Goal: Information Seeking & Learning: Check status

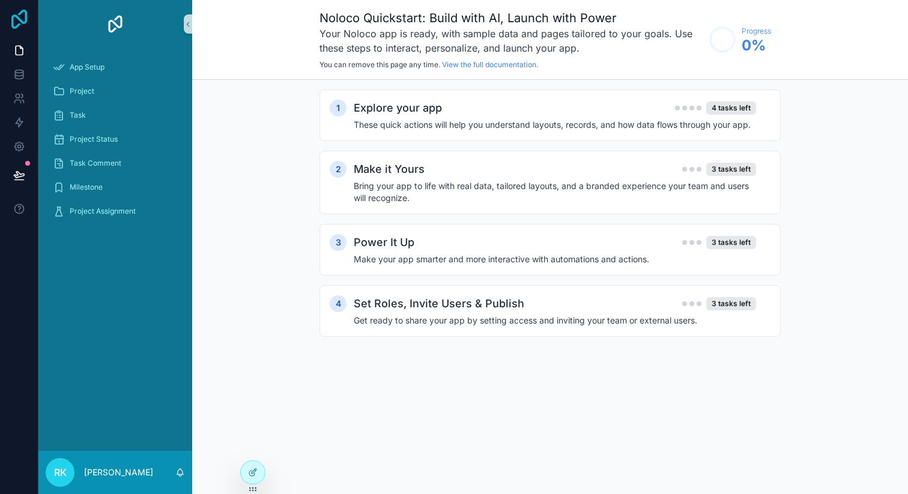
click at [26, 11] on icon at bounding box center [19, 19] width 16 height 19
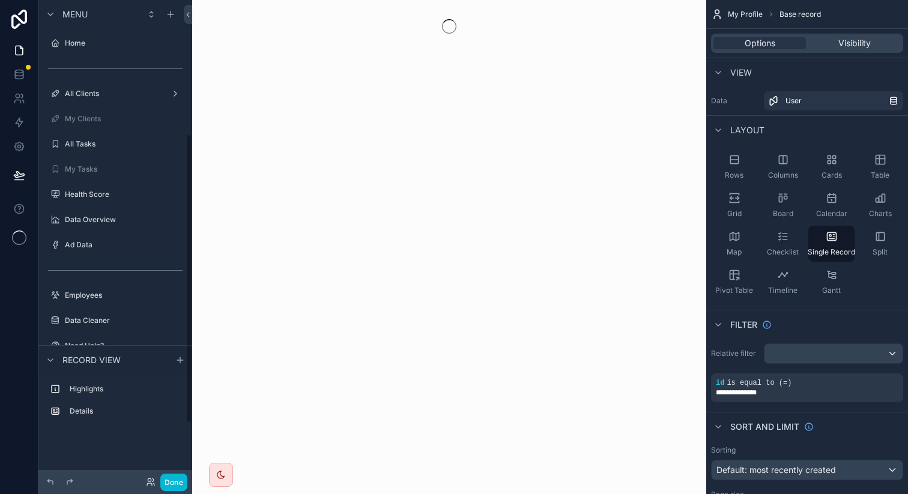
scroll to position [222, 0]
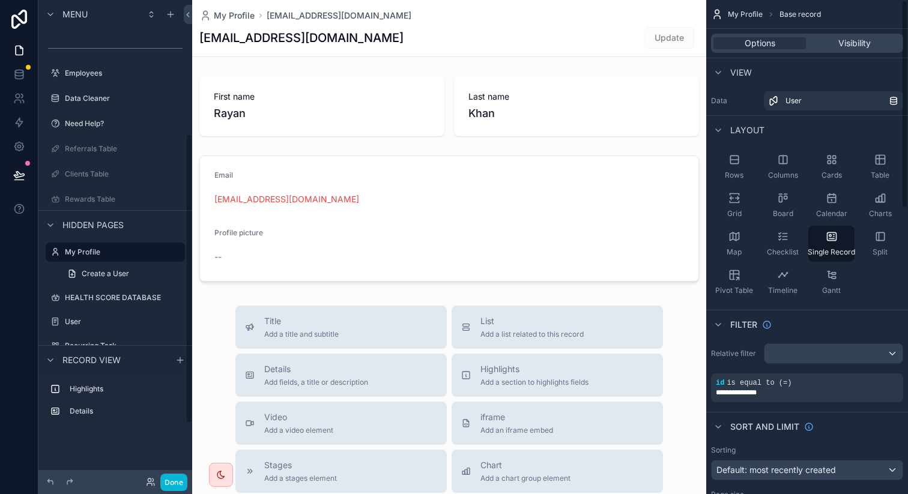
click at [739, 12] on span "My Profile" at bounding box center [745, 15] width 35 height 10
click at [172, 485] on button "Done" at bounding box center [173, 482] width 27 height 17
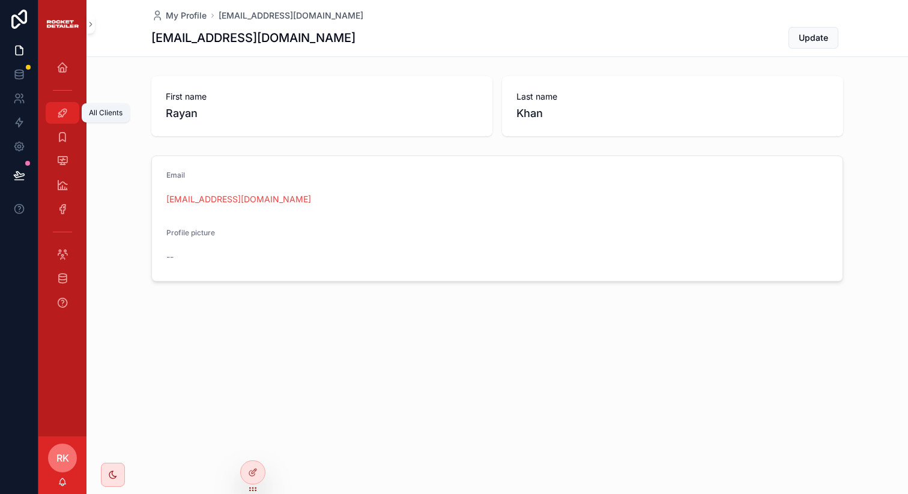
click at [59, 113] on icon "scrollable content" at bounding box center [62, 113] width 12 height 12
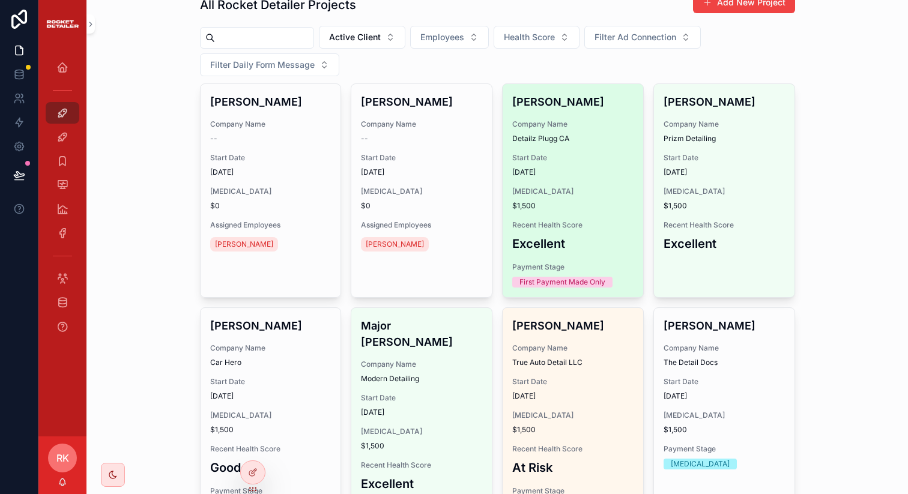
scroll to position [60, 0]
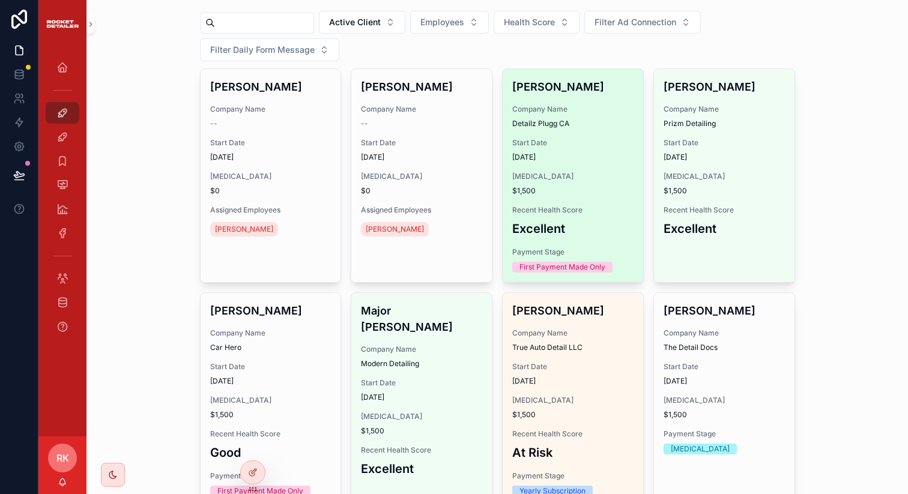
click at [554, 226] on h3 "Excellent" at bounding box center [572, 229] width 121 height 18
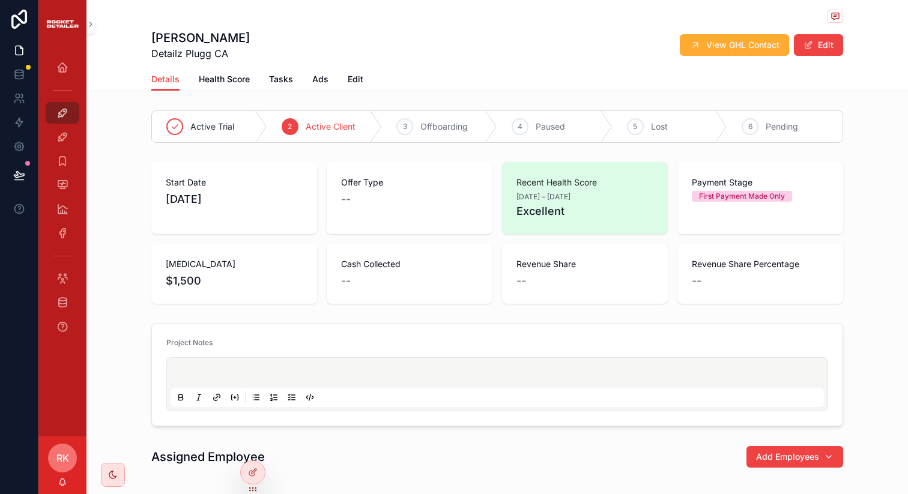
scroll to position [15, 0]
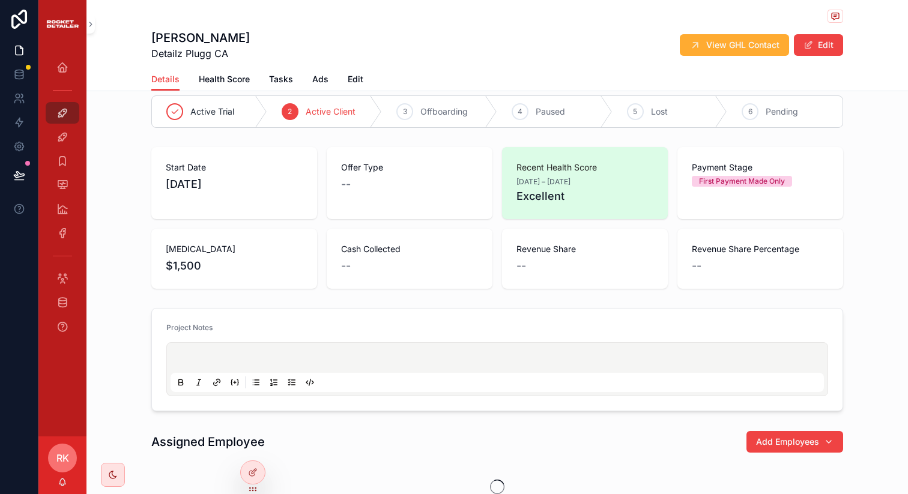
click at [721, 200] on div "Payment Stage First Payment Made Only" at bounding box center [761, 183] width 166 height 72
click at [729, 180] on div "First Payment Made Only" at bounding box center [742, 181] width 86 height 11
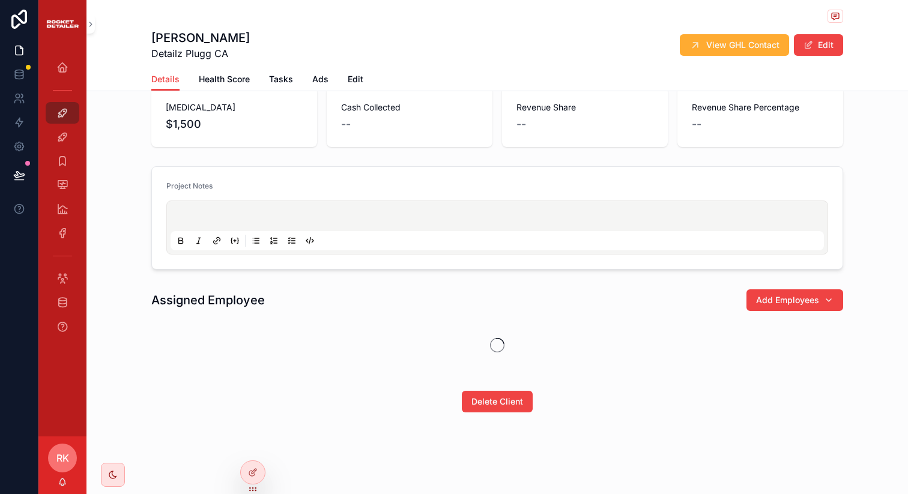
scroll to position [0, 0]
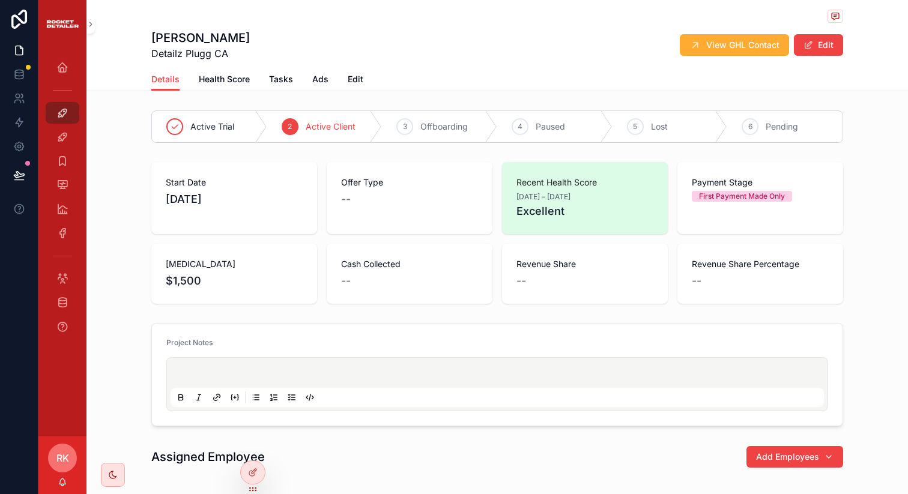
click at [362, 76] on div "Details Health Score Tasks Ads Edit" at bounding box center [497, 79] width 692 height 23
click at [354, 76] on span "Edit" at bounding box center [356, 79] width 16 height 12
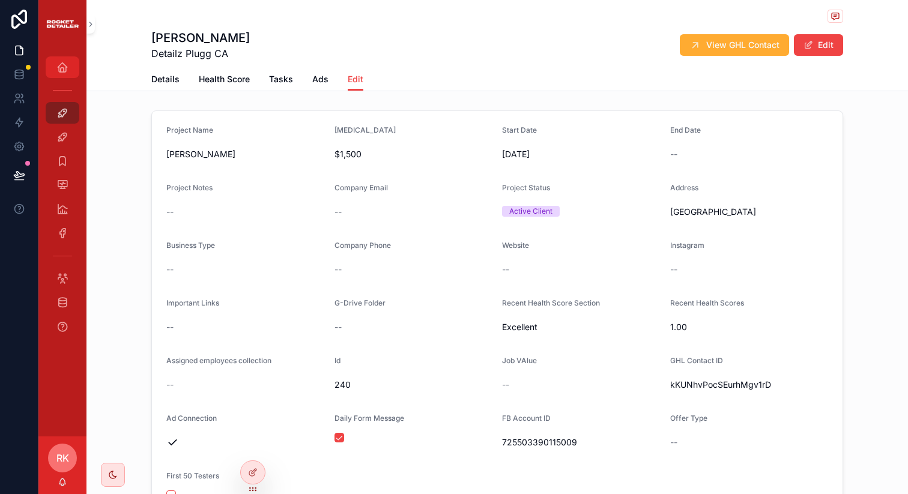
click at [61, 71] on icon "scrollable content" at bounding box center [62, 67] width 12 height 12
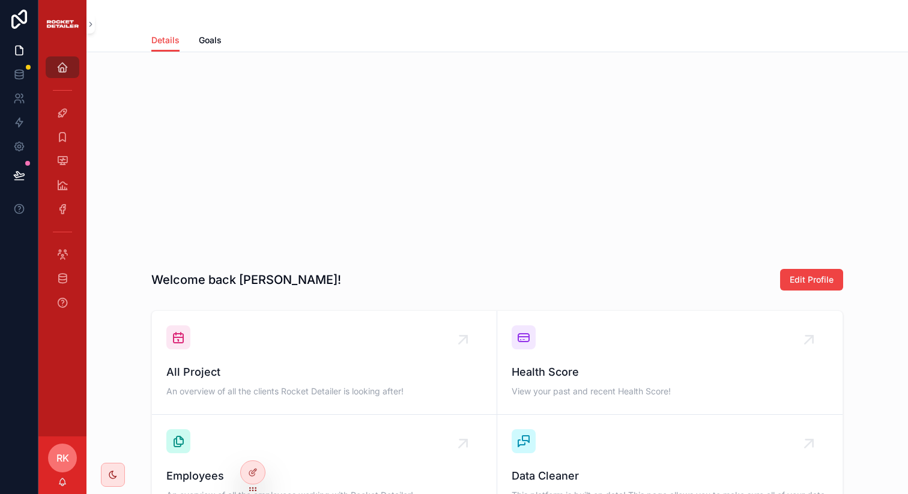
scroll to position [27, 0]
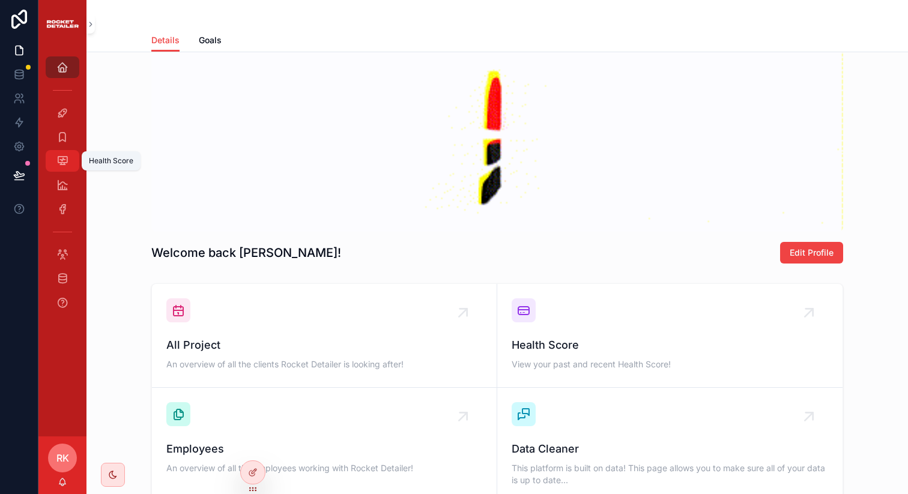
click at [62, 157] on icon "scrollable content" at bounding box center [62, 161] width 12 height 12
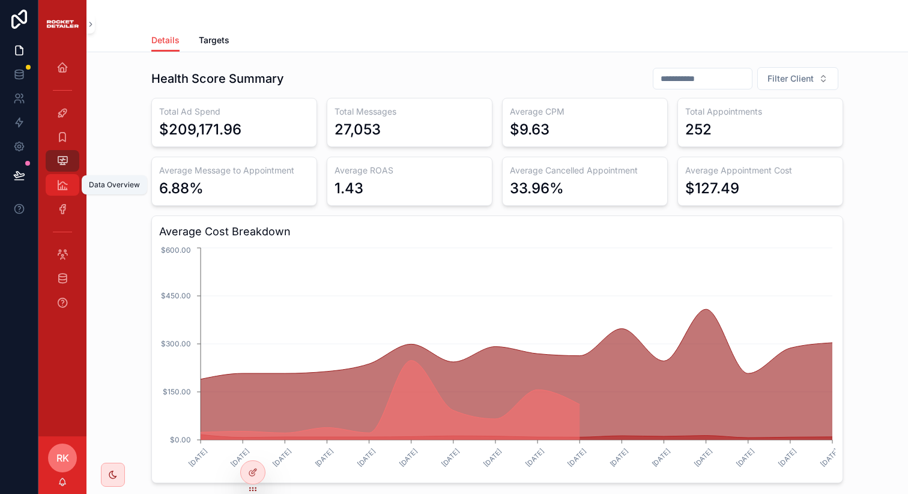
click at [63, 182] on icon "scrollable content" at bounding box center [62, 185] width 12 height 12
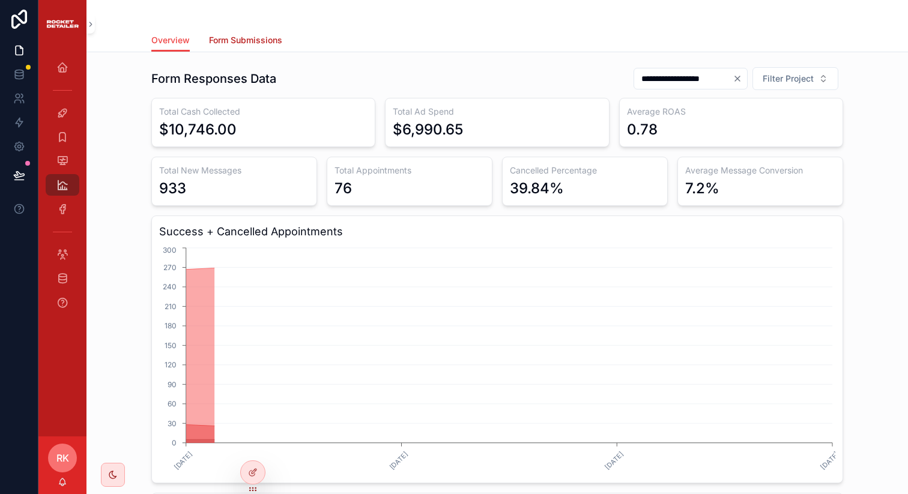
click at [244, 36] on span "Form Submissions" at bounding box center [245, 40] width 73 height 12
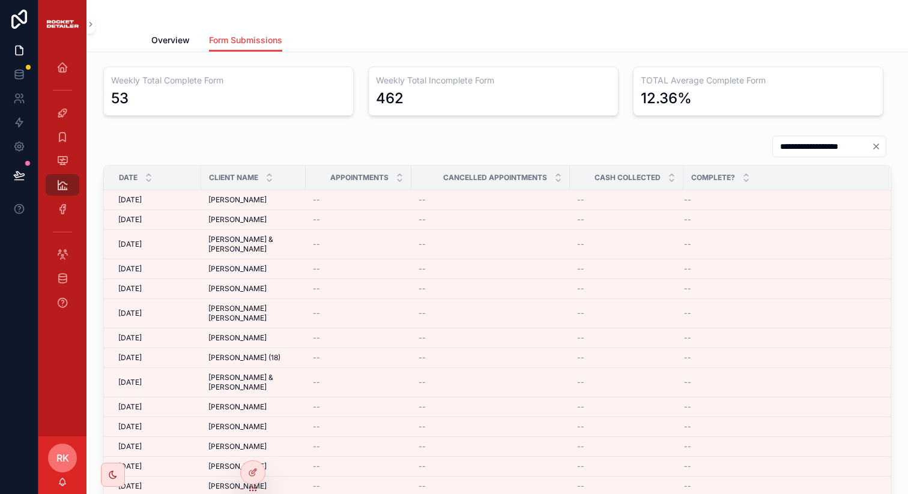
click at [872, 148] on icon "Clear" at bounding box center [877, 147] width 10 height 10
click at [831, 144] on input "scrollable content" at bounding box center [836, 146] width 99 height 17
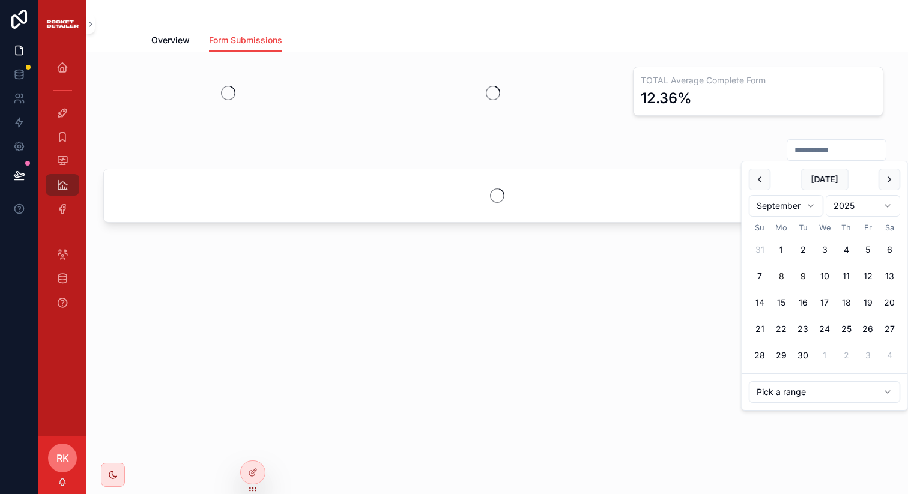
click at [778, 276] on button "8" at bounding box center [782, 277] width 22 height 22
type input "**********"
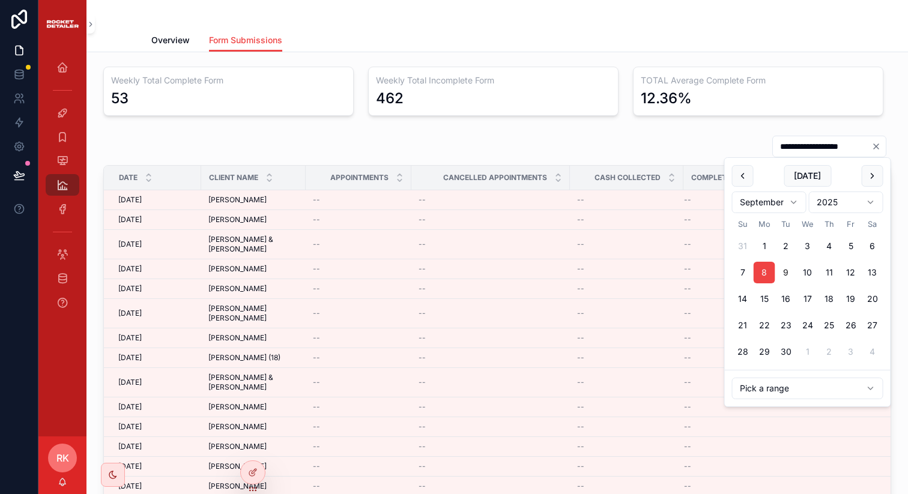
click at [622, 142] on div "**********" at bounding box center [497, 146] width 788 height 23
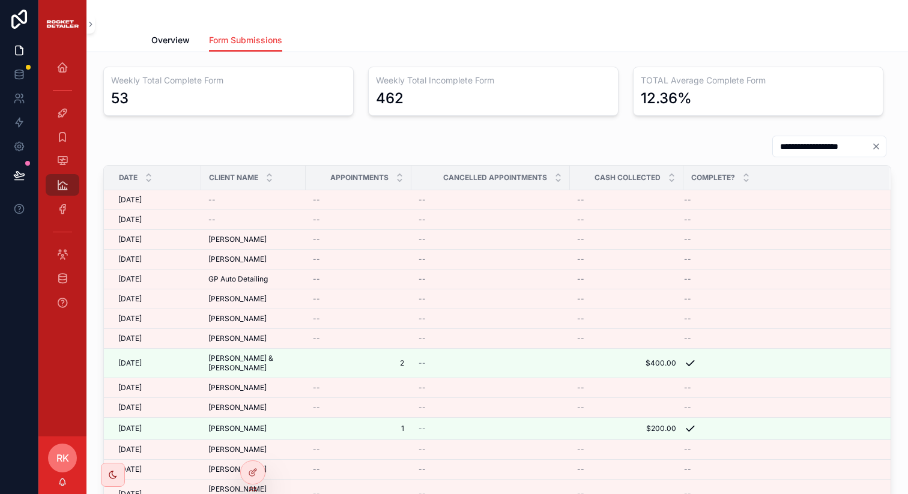
scroll to position [13, 0]
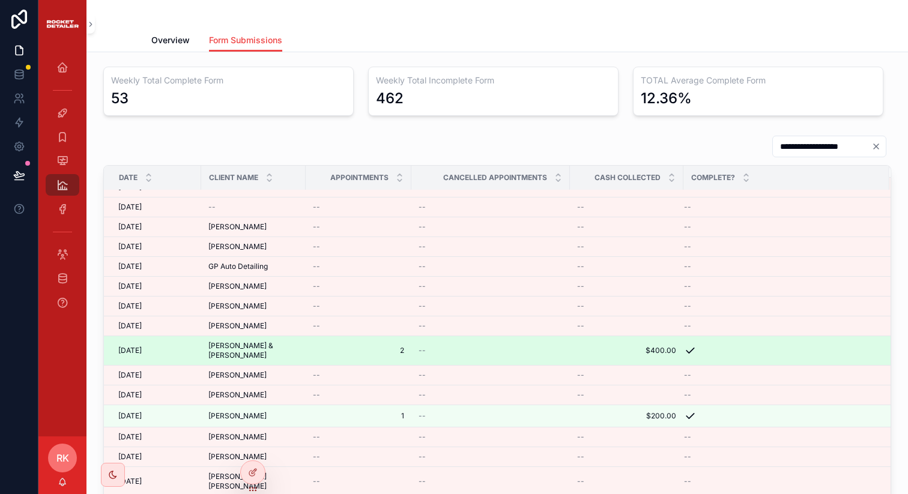
drag, startPoint x: 527, startPoint y: 350, endPoint x: 500, endPoint y: 350, distance: 27.6
click at [500, 350] on div "--" at bounding box center [491, 351] width 144 height 10
drag, startPoint x: 531, startPoint y: 352, endPoint x: 511, endPoint y: 352, distance: 19.8
click at [511, 352] on td "--" at bounding box center [490, 350] width 159 height 29
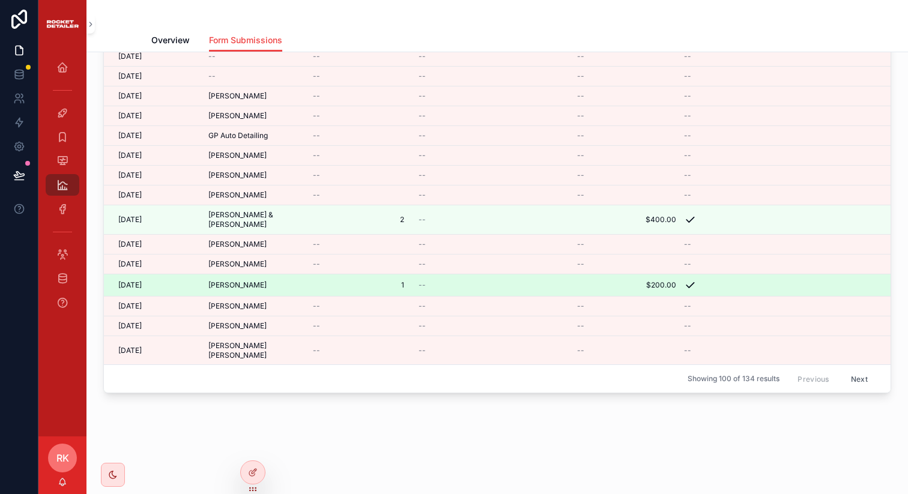
scroll to position [0, 0]
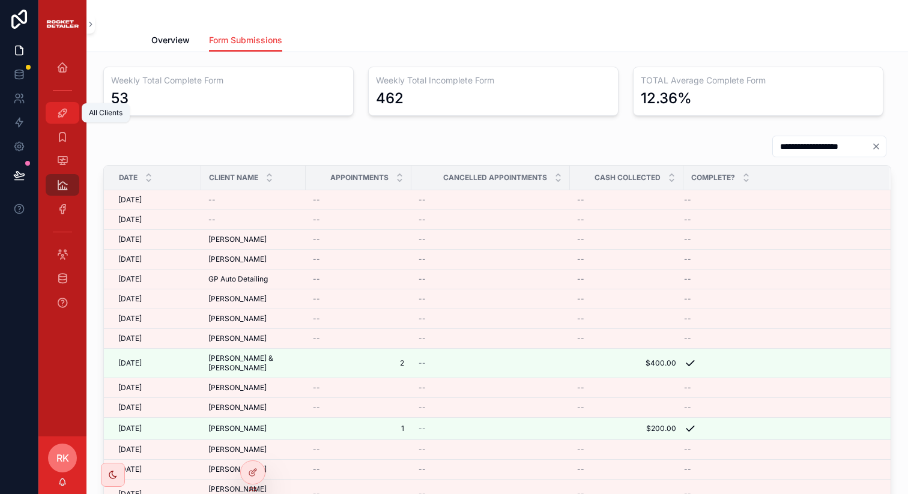
click at [61, 120] on div "All Clients" at bounding box center [62, 112] width 19 height 19
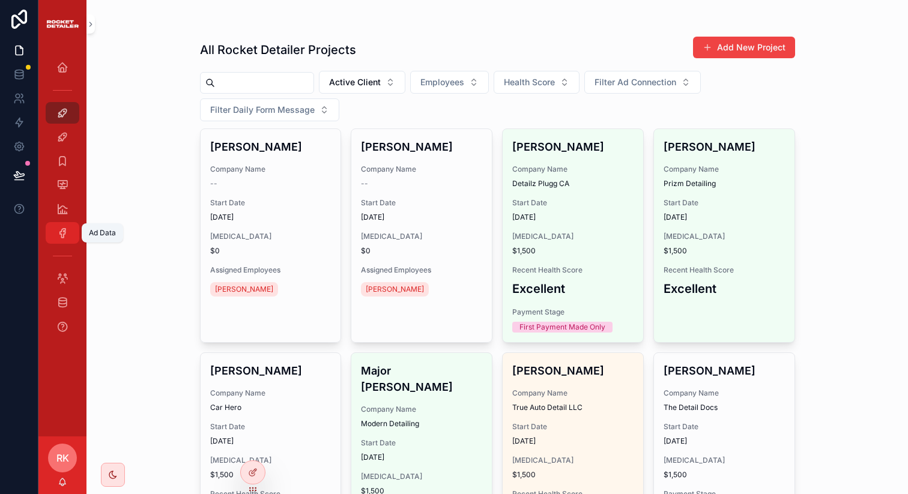
click at [57, 230] on icon "scrollable content" at bounding box center [62, 233] width 12 height 12
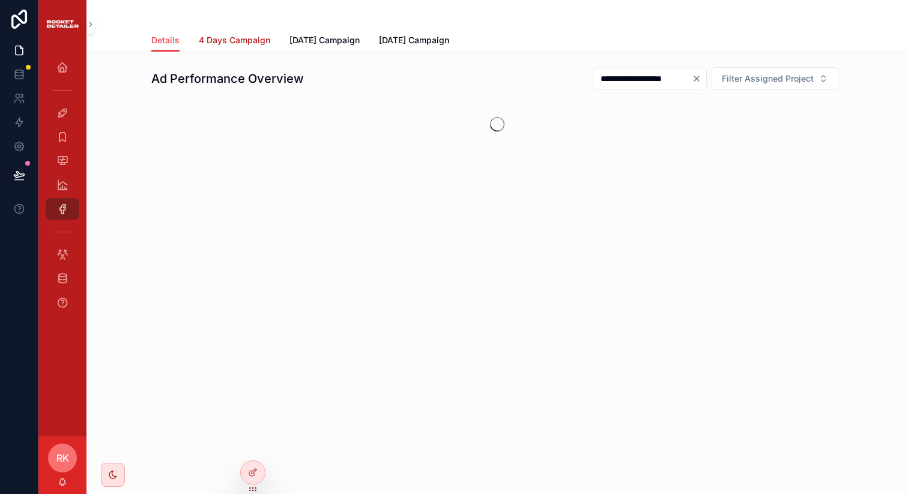
click at [219, 45] on span "4 Days Campaign" at bounding box center [234, 40] width 71 height 12
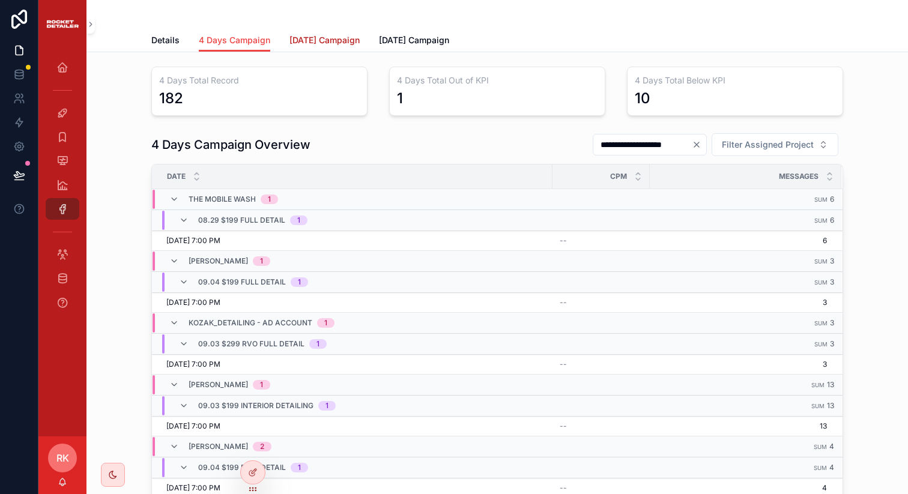
click at [337, 43] on span "Yesterday Campaign" at bounding box center [325, 40] width 70 height 12
click at [172, 193] on div "the mobile wash 1" at bounding box center [223, 199] width 109 height 19
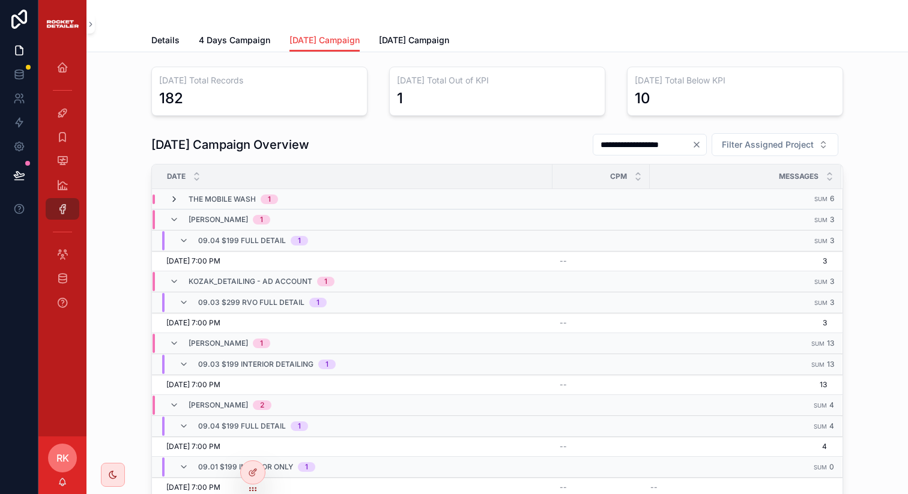
click at [171, 198] on icon "scrollable content" at bounding box center [174, 200] width 10 height 10
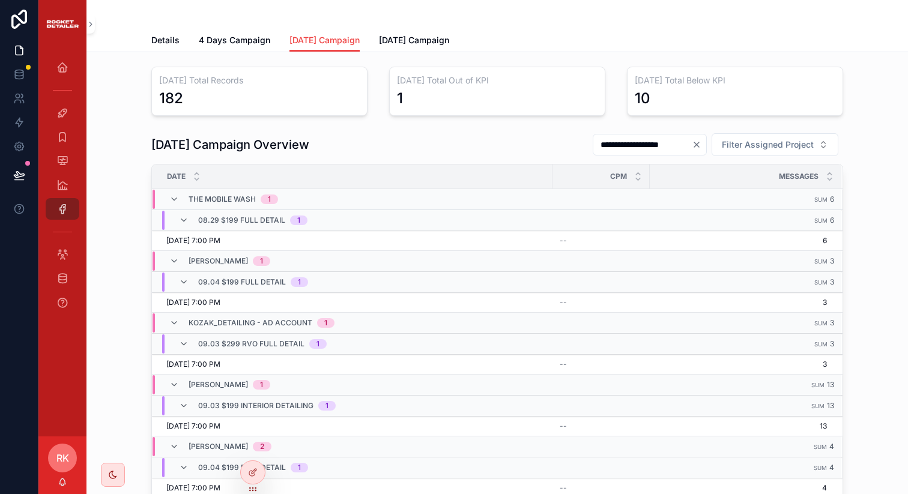
click at [171, 198] on icon "scrollable content" at bounding box center [174, 200] width 10 height 10
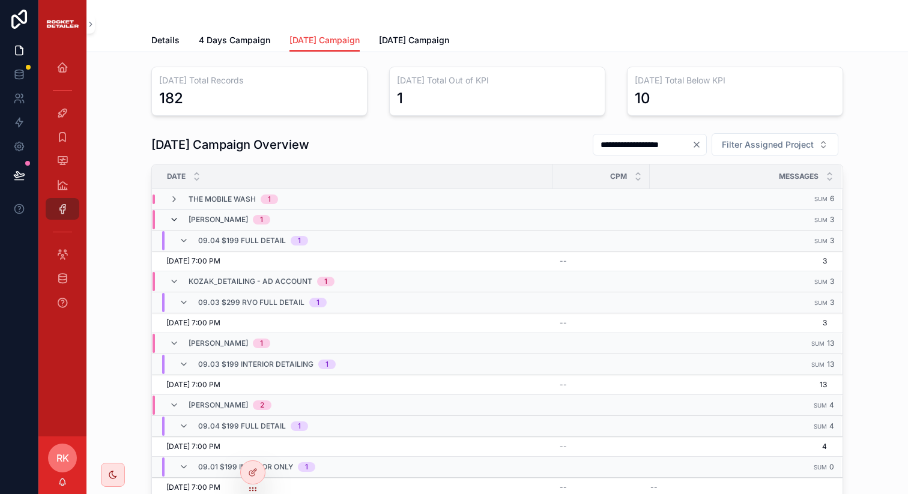
click at [169, 219] on icon "scrollable content" at bounding box center [174, 220] width 10 height 10
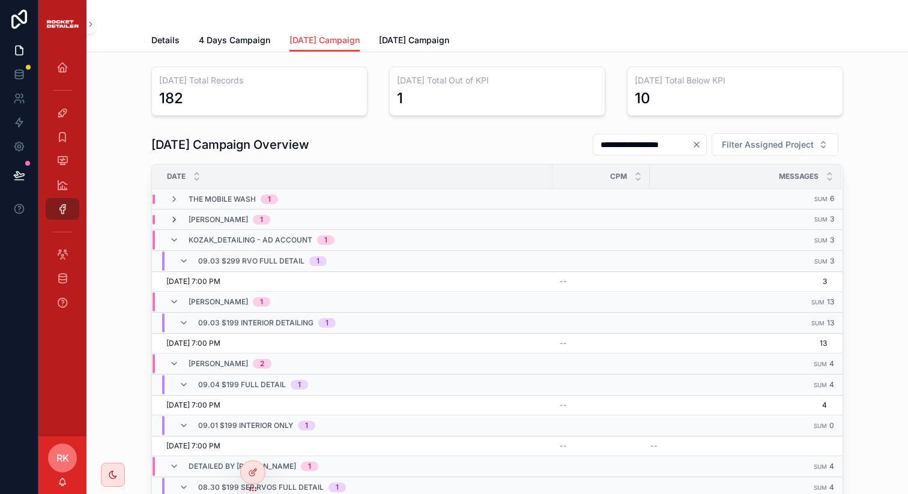
click at [169, 219] on icon "scrollable content" at bounding box center [174, 220] width 10 height 10
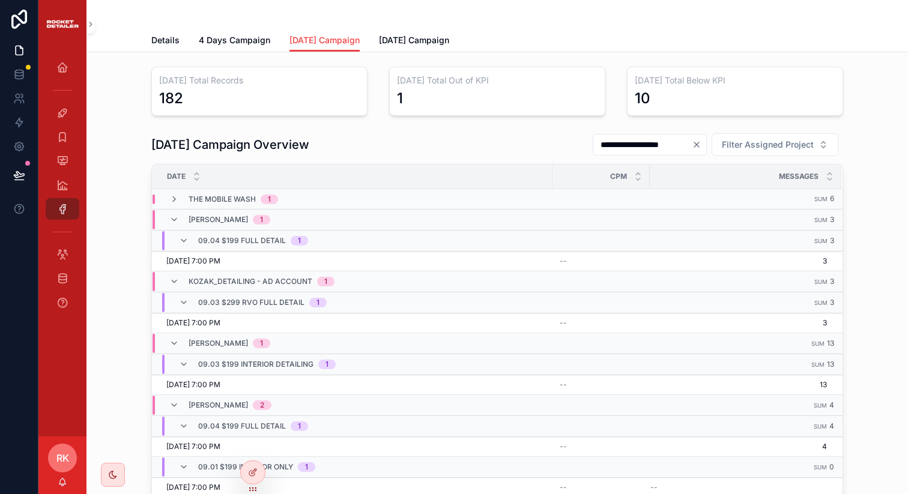
click at [169, 219] on icon "scrollable content" at bounding box center [174, 220] width 10 height 10
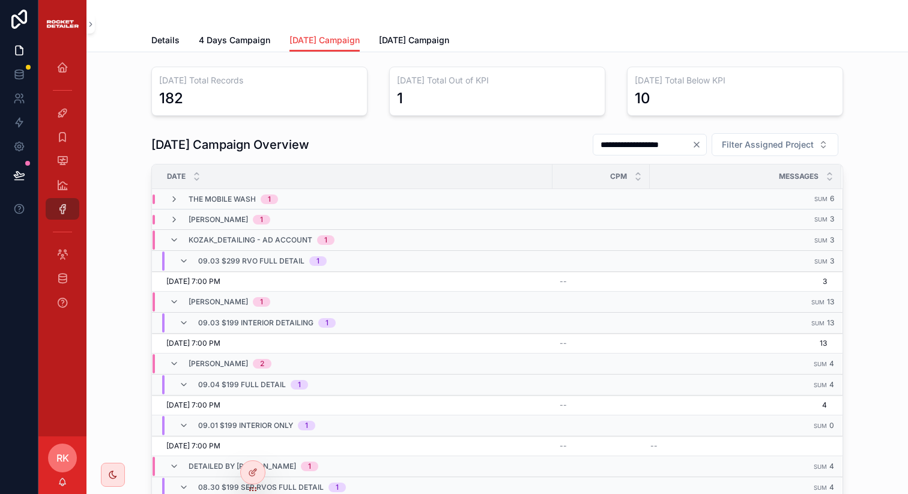
click at [169, 232] on div "kozak_detailing - ad account 1" at bounding box center [251, 240] width 165 height 19
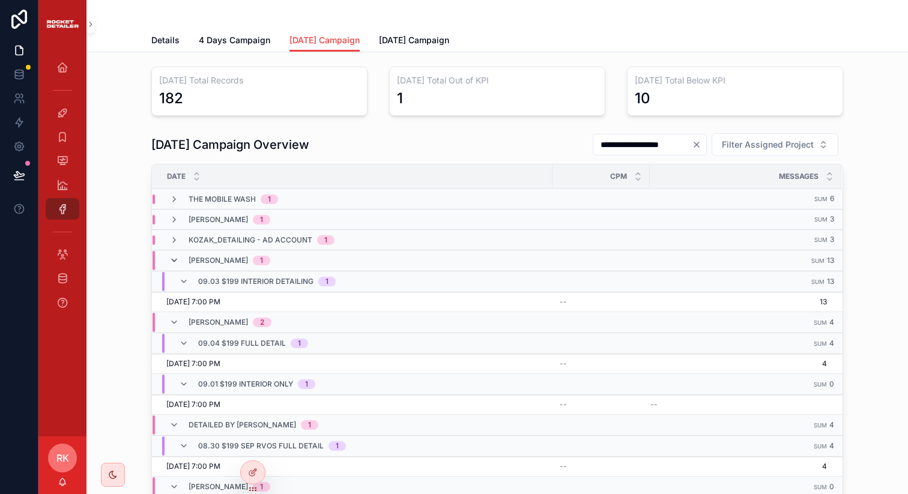
click at [169, 260] on icon "scrollable content" at bounding box center [174, 261] width 10 height 10
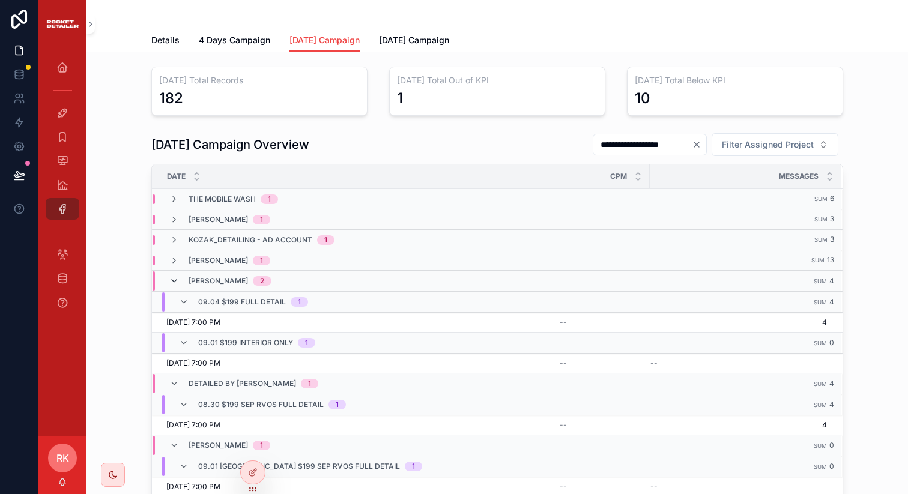
click at [169, 276] on icon "scrollable content" at bounding box center [174, 281] width 10 height 10
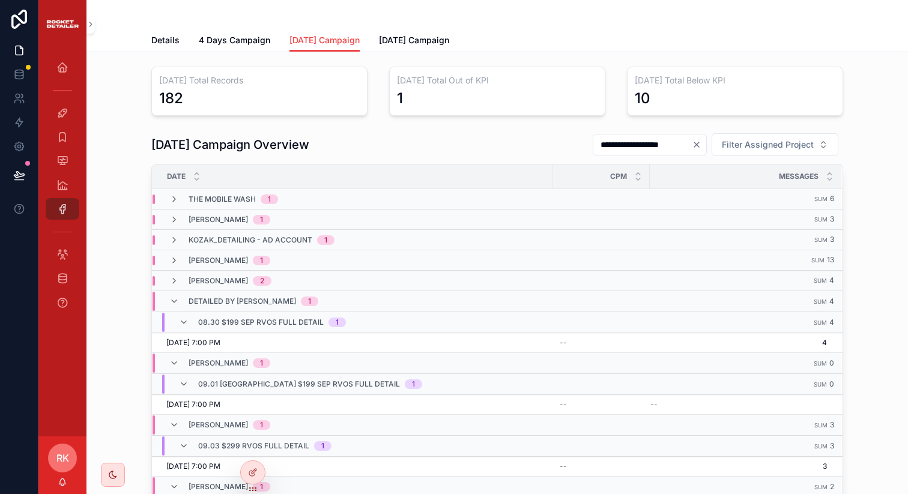
click at [169, 307] on div "detailed by cam 1" at bounding box center [243, 301] width 149 height 19
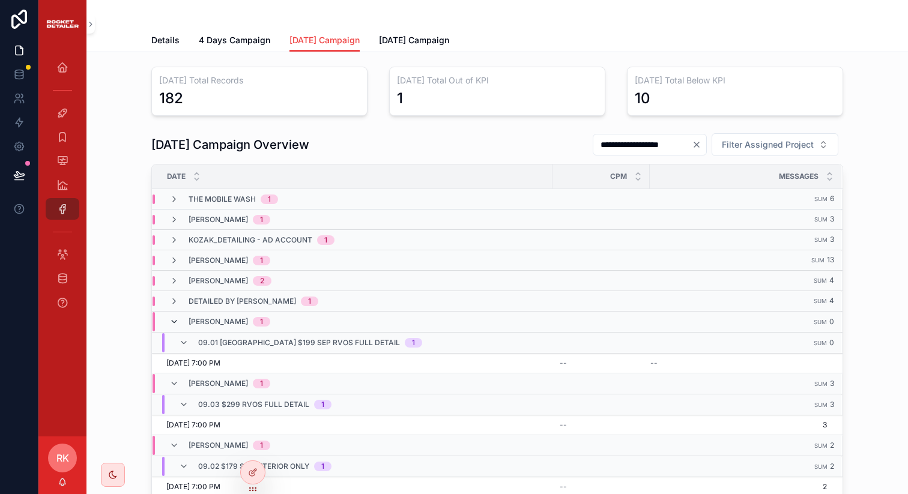
click at [169, 324] on icon "scrollable content" at bounding box center [174, 322] width 10 height 10
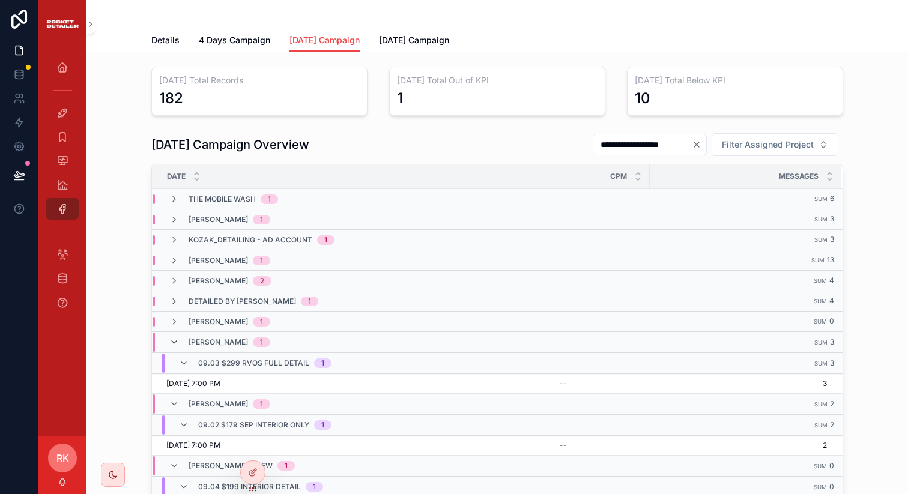
click at [169, 342] on icon "scrollable content" at bounding box center [174, 343] width 10 height 10
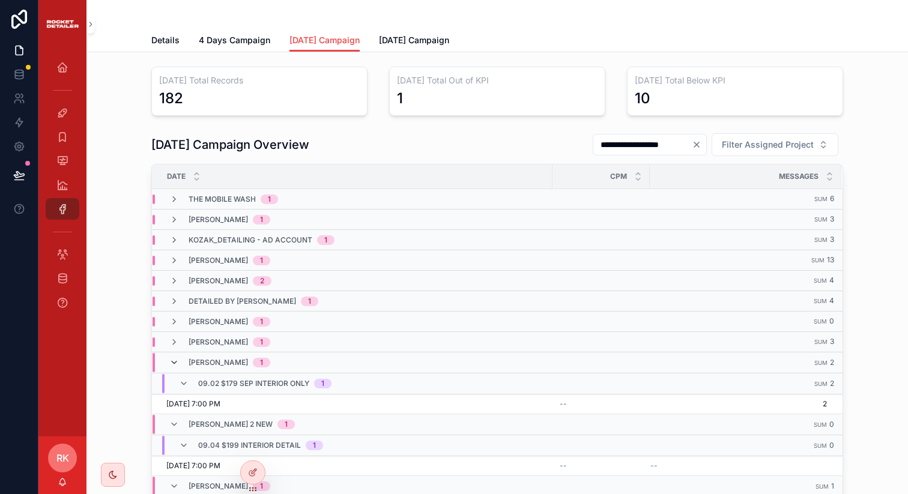
click at [169, 363] on icon "scrollable content" at bounding box center [174, 363] width 10 height 10
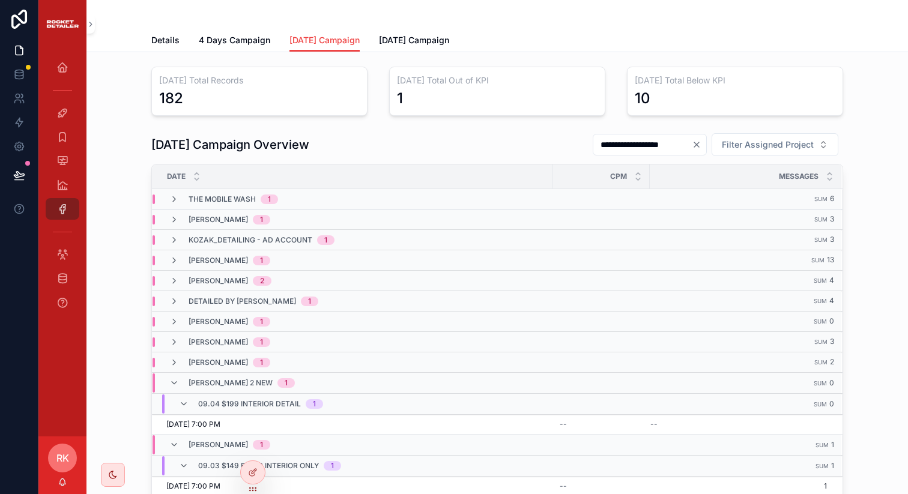
click at [166, 394] on td "09.04 $199 Interior Detail 1" at bounding box center [352, 404] width 401 height 21
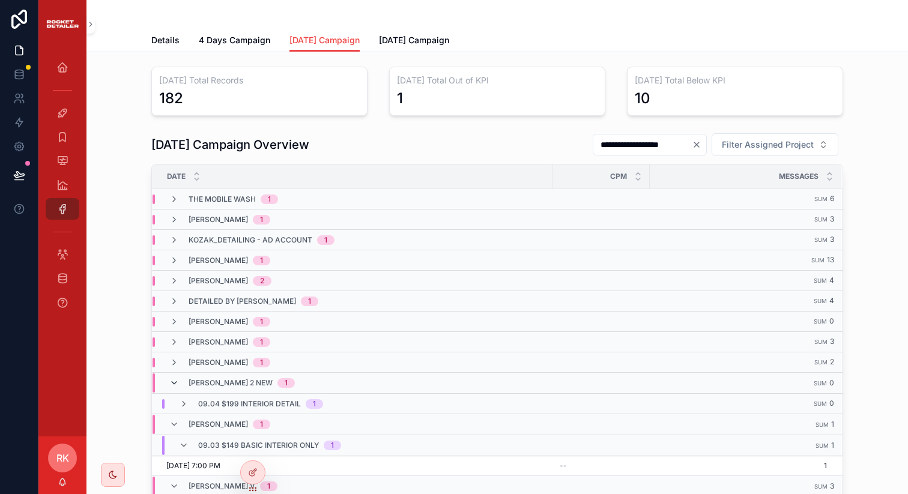
click at [169, 378] on icon "scrollable content" at bounding box center [174, 383] width 10 height 10
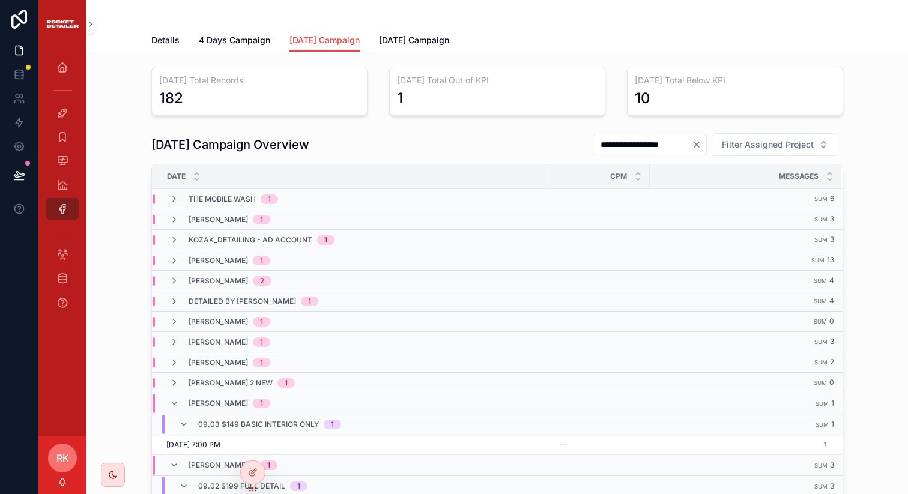
click at [169, 378] on icon "scrollable content" at bounding box center [174, 383] width 10 height 10
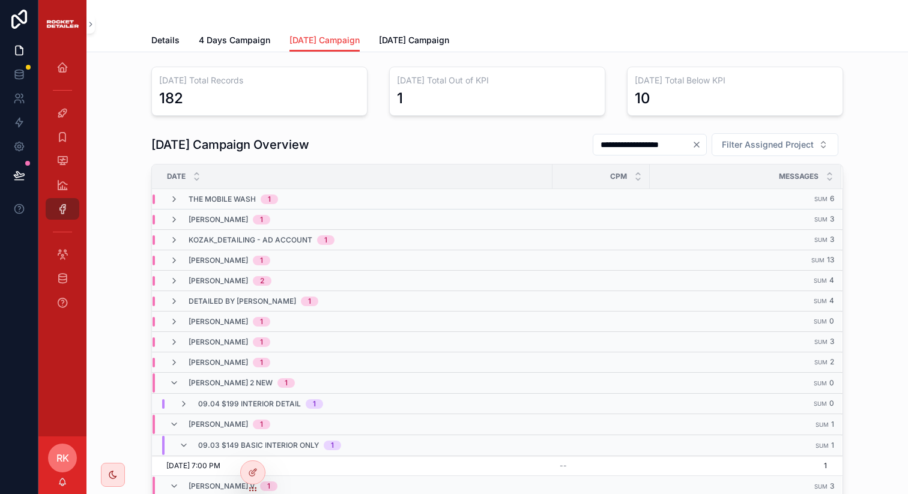
click at [166, 395] on td "09.04 $199 Interior Detail 1" at bounding box center [352, 404] width 401 height 20
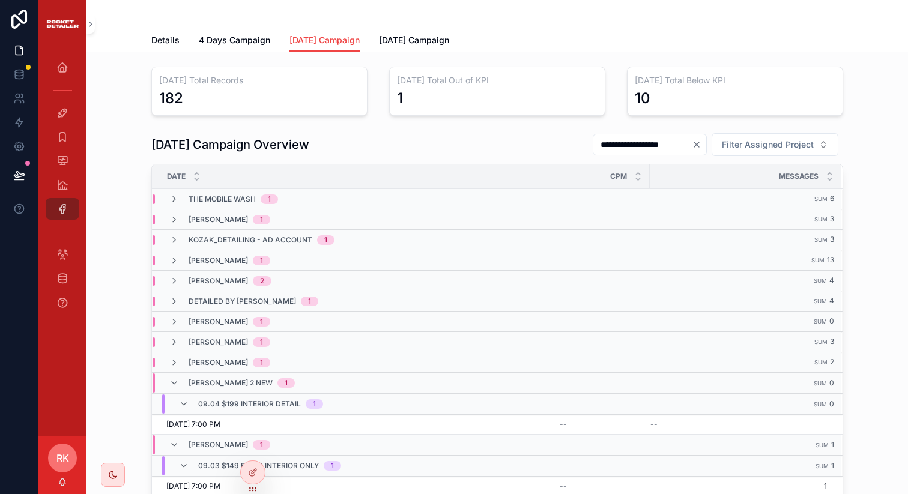
click at [170, 192] on td "the mobile wash 1" at bounding box center [352, 199] width 401 height 20
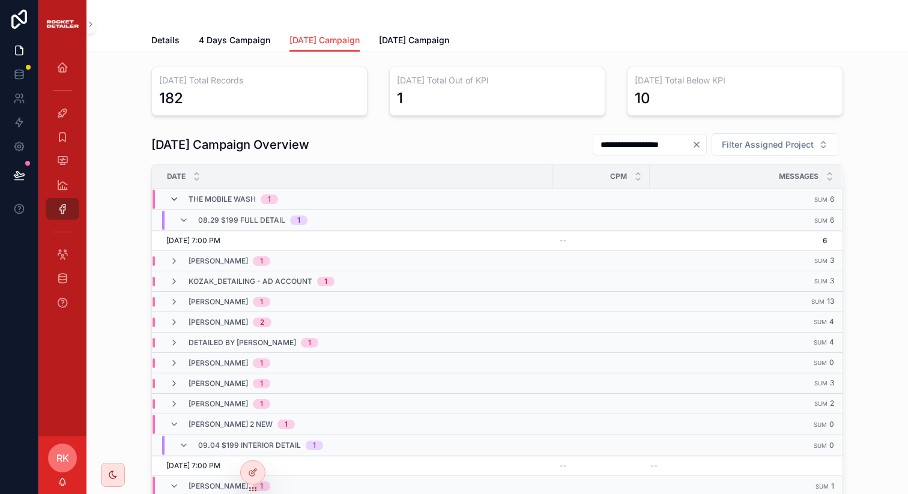
click at [170, 198] on icon "scrollable content" at bounding box center [174, 200] width 10 height 10
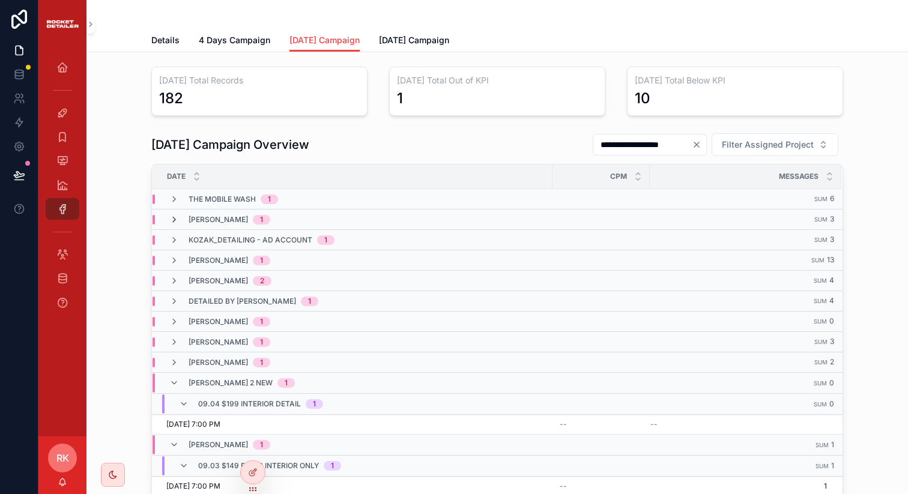
click at [169, 218] on icon "scrollable content" at bounding box center [174, 220] width 10 height 10
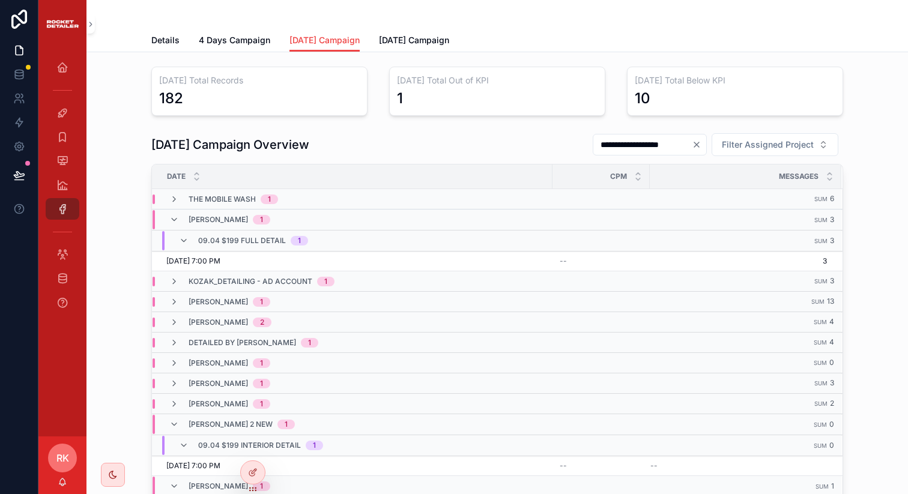
click at [169, 218] on icon "scrollable content" at bounding box center [174, 220] width 10 height 10
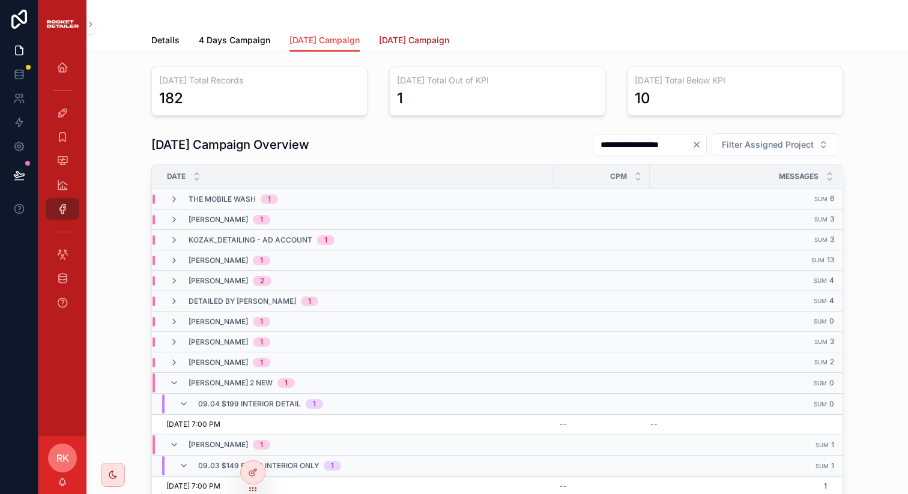
click at [401, 33] on link "Today Campaign" at bounding box center [414, 41] width 70 height 24
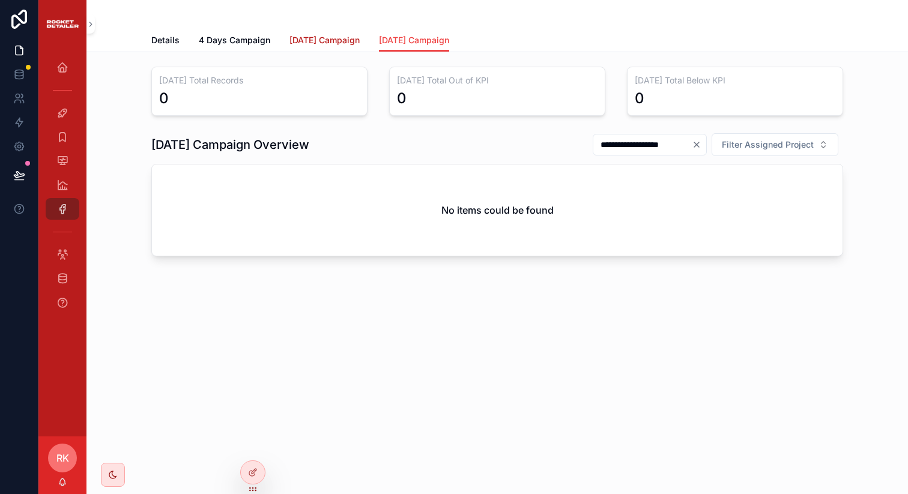
click at [344, 37] on span "Yesterday Campaign" at bounding box center [325, 40] width 70 height 12
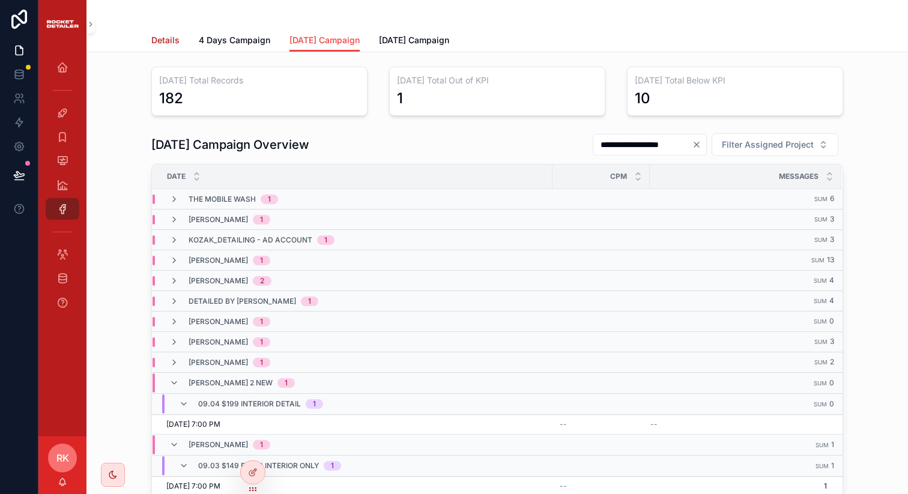
click at [158, 31] on link "Details" at bounding box center [165, 41] width 28 height 24
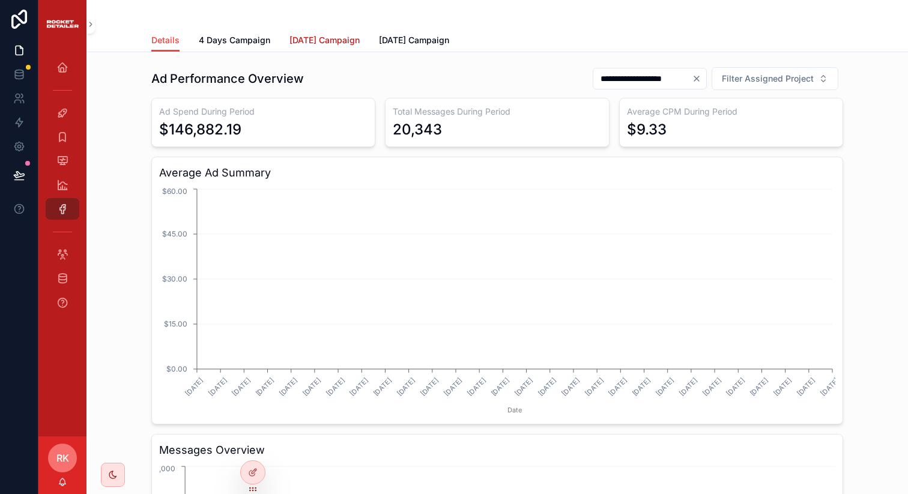
click at [312, 40] on span "Yesterday Campaign" at bounding box center [325, 40] width 70 height 12
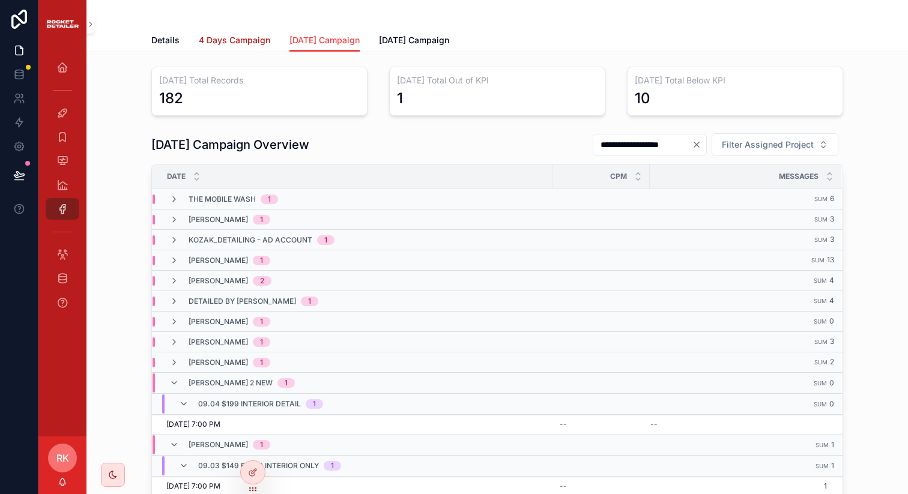
click at [238, 44] on span "4 Days Campaign" at bounding box center [234, 40] width 71 height 12
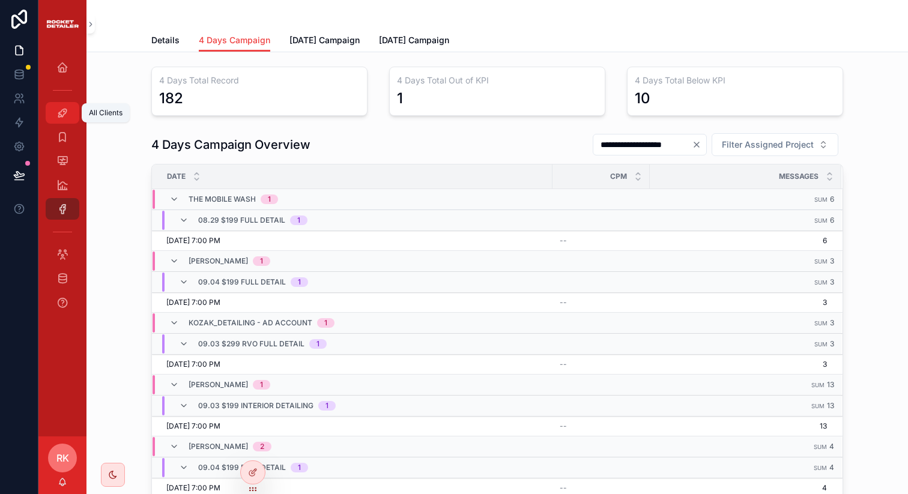
click at [71, 105] on div "All Clients" at bounding box center [62, 112] width 19 height 19
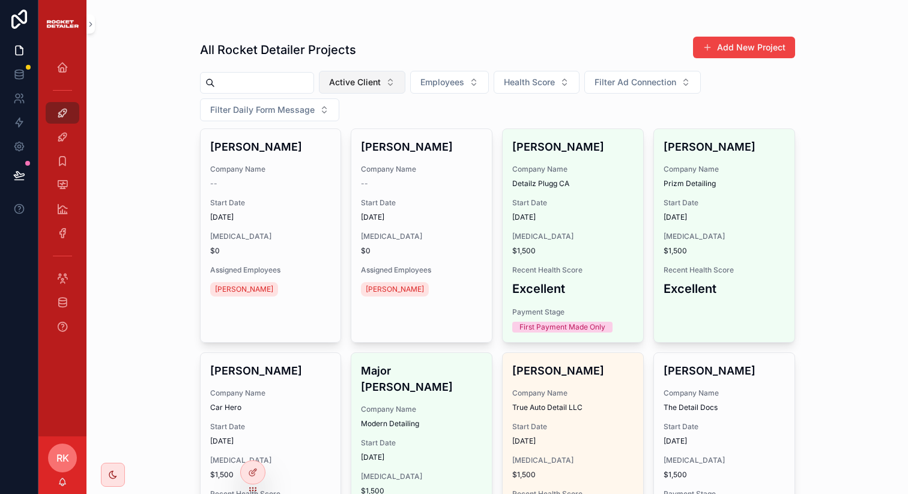
click at [365, 85] on span "Active Client" at bounding box center [355, 82] width 52 height 12
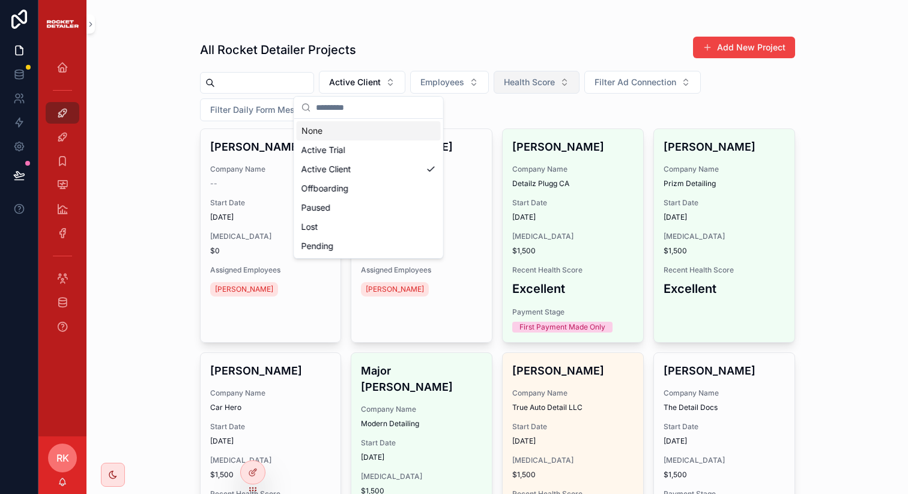
click at [547, 81] on span "Health Score" at bounding box center [529, 82] width 51 height 12
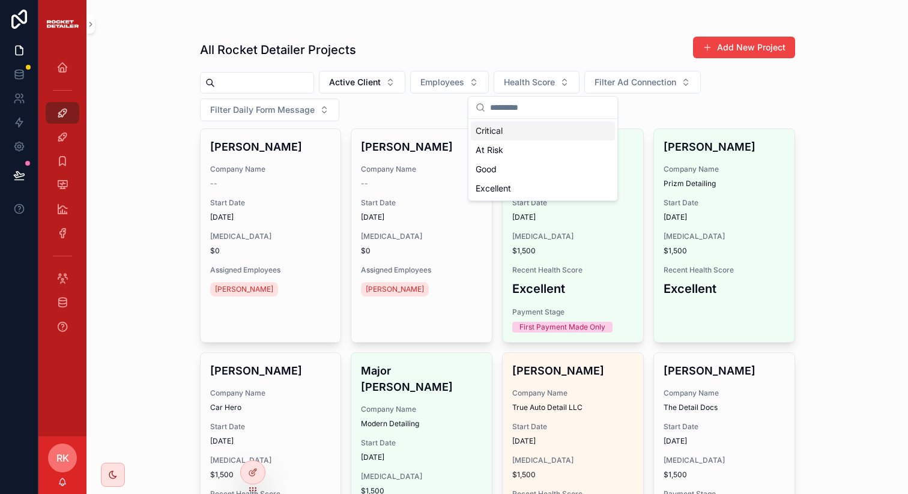
click at [493, 50] on div "All Rocket Detailer Projects Add New Project" at bounding box center [497, 50] width 595 height 28
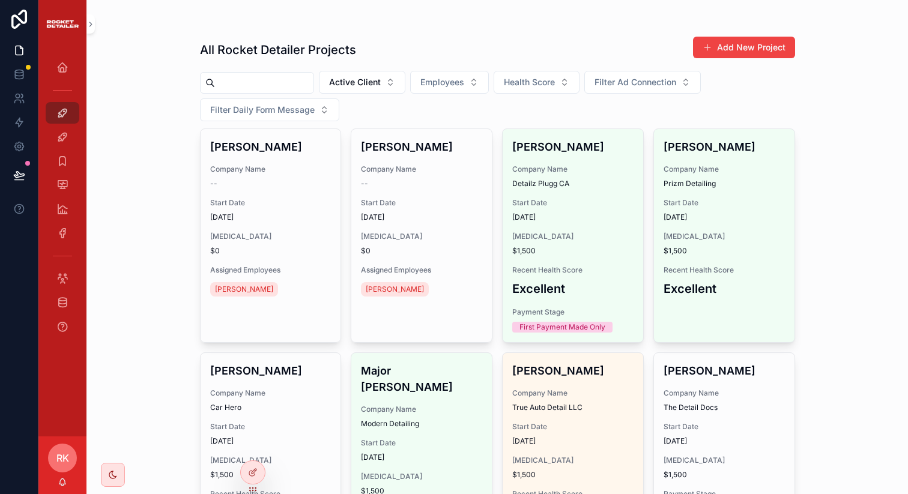
drag, startPoint x: 711, startPoint y: 181, endPoint x: 359, endPoint y: 2, distance: 395.4
click at [67, 234] on icon "scrollable content" at bounding box center [62, 233] width 12 height 12
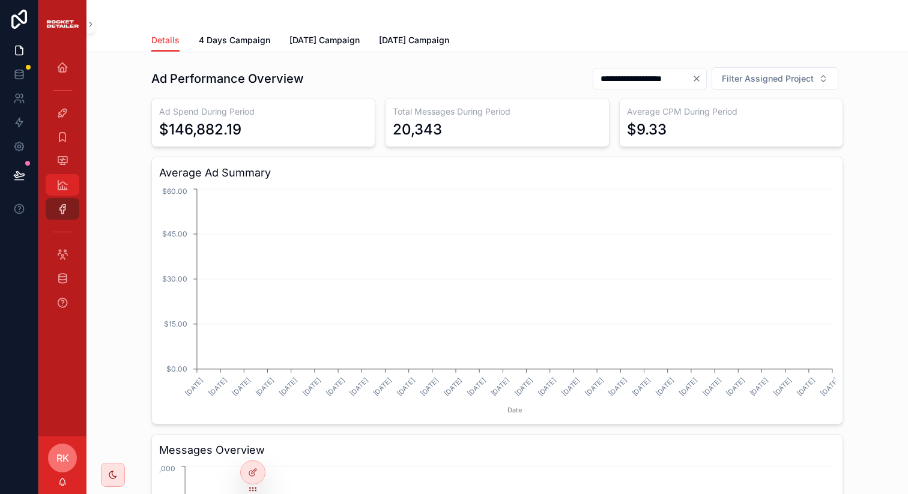
click at [60, 189] on icon "scrollable content" at bounding box center [62, 185] width 12 height 12
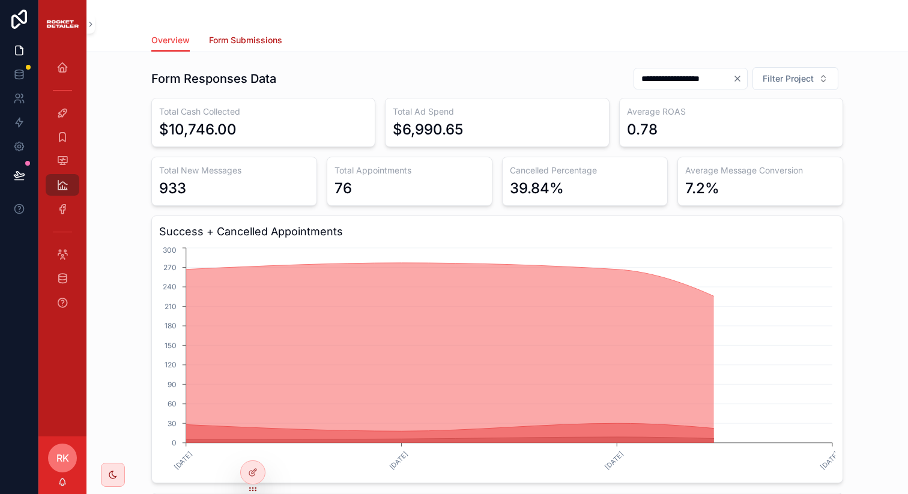
click at [226, 35] on span "Form Submissions" at bounding box center [245, 40] width 73 height 12
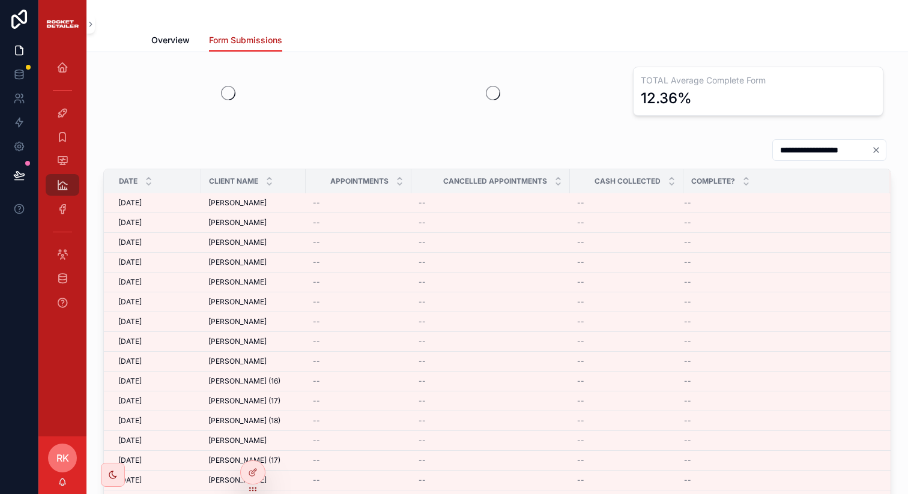
scroll to position [216, 0]
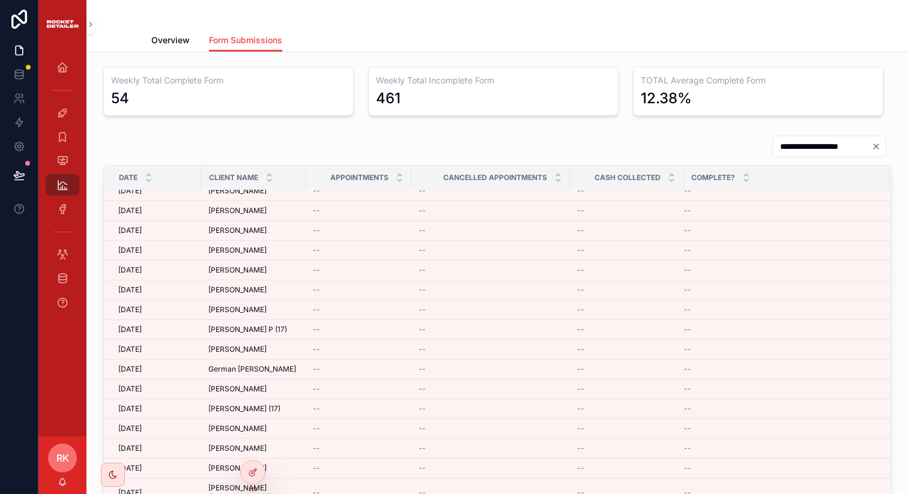
click at [872, 147] on icon "Clear" at bounding box center [877, 147] width 10 height 10
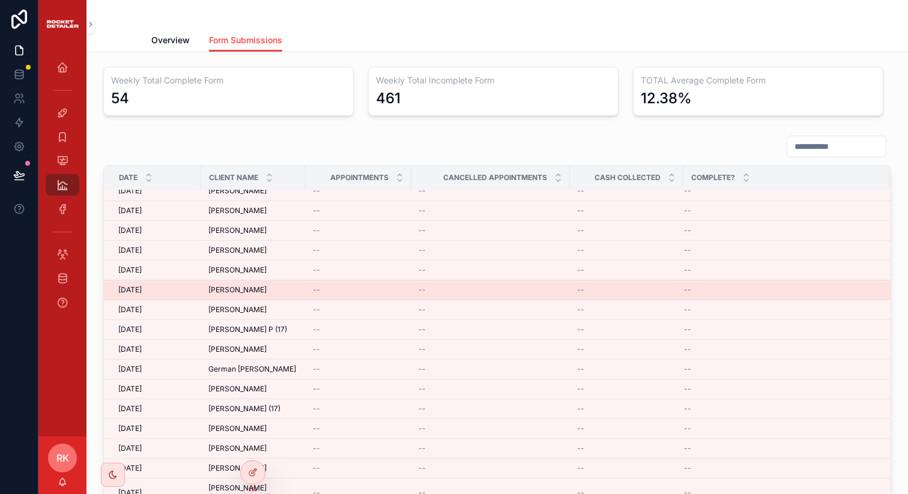
scroll to position [0, 0]
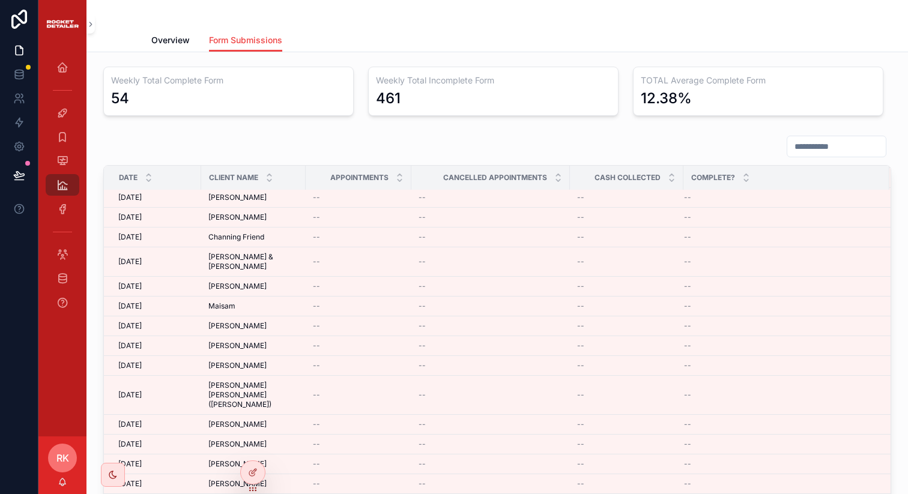
scroll to position [1674, 0]
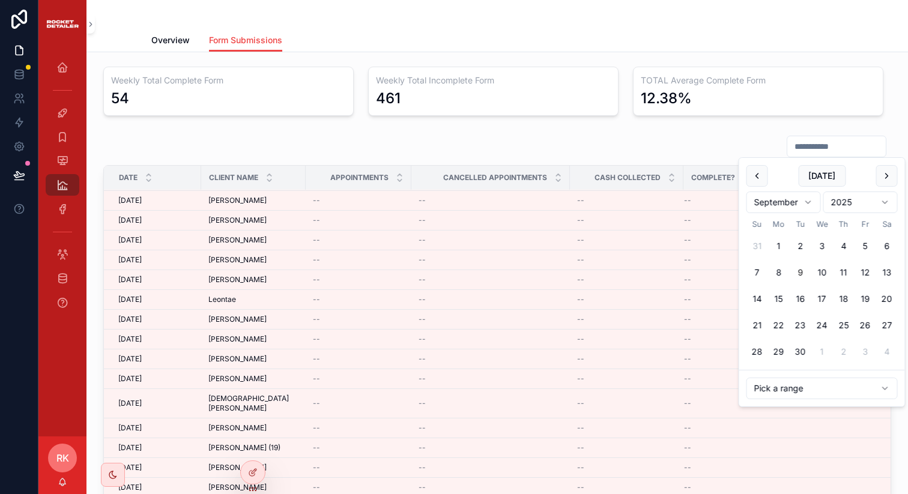
click at [806, 150] on input "scrollable content" at bounding box center [836, 146] width 99 height 17
click at [775, 271] on button "8" at bounding box center [779, 273] width 22 height 22
type input "**********"
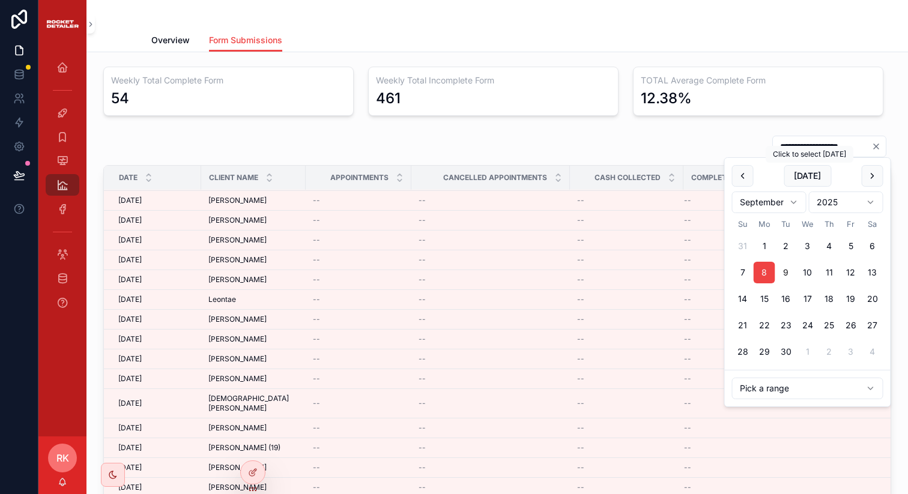
scroll to position [1676, 0]
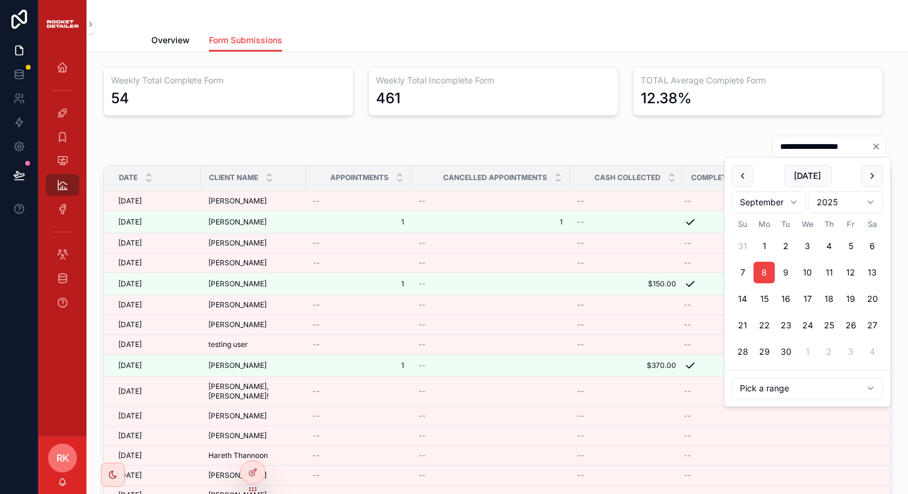
click at [787, 386] on html "**********" at bounding box center [454, 247] width 908 height 494
click at [712, 136] on div "**********" at bounding box center [497, 146] width 788 height 23
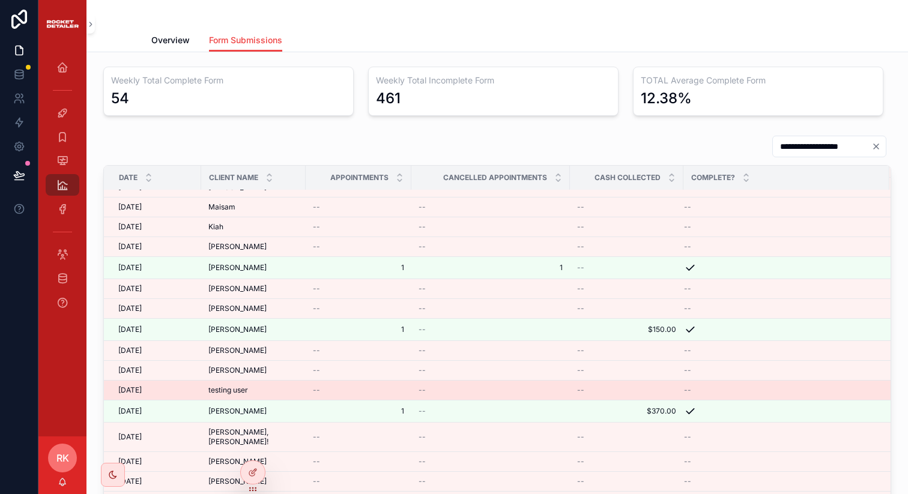
scroll to position [1695, 0]
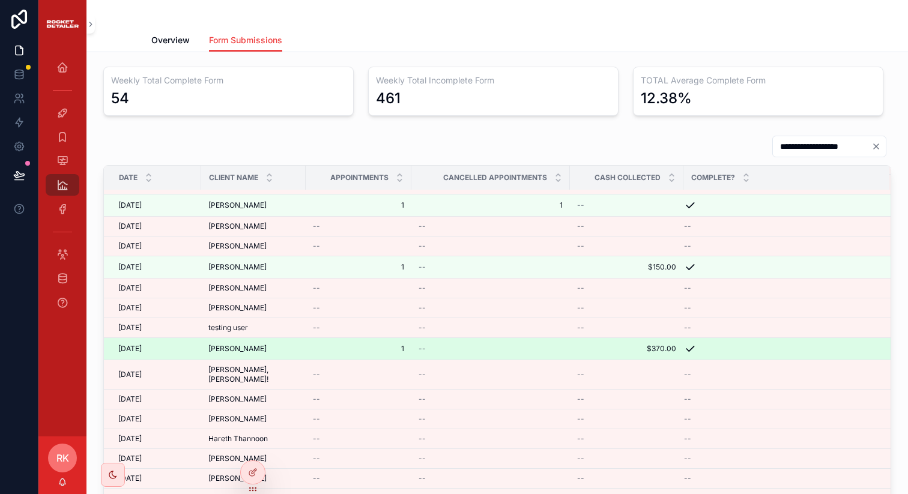
click at [243, 345] on span "[PERSON_NAME]" at bounding box center [237, 349] width 58 height 10
click at [693, 352] on icon "scrollable content" at bounding box center [690, 349] width 12 height 12
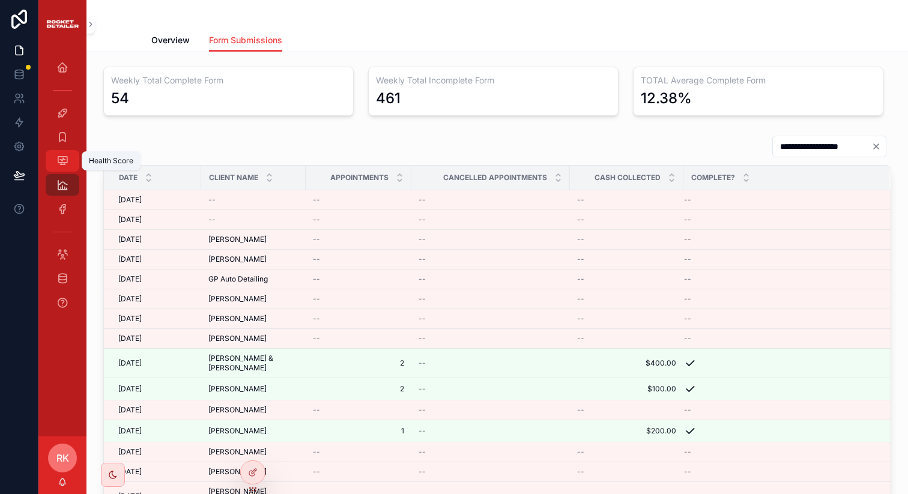
click at [65, 157] on icon "scrollable content" at bounding box center [62, 161] width 12 height 12
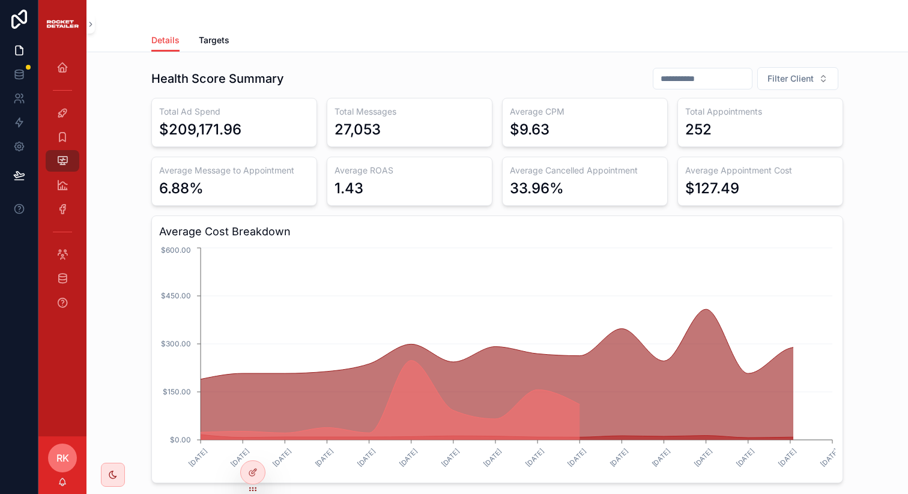
scroll to position [402, 0]
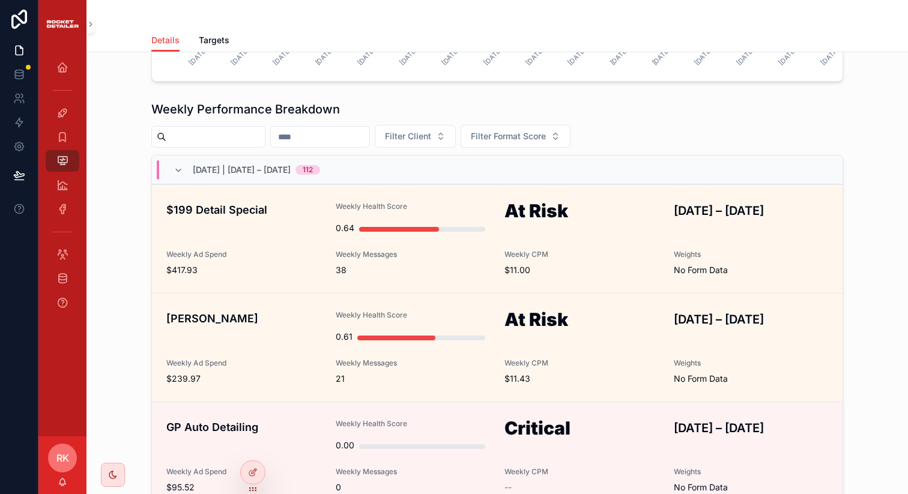
click at [236, 129] on input "scrollable content" at bounding box center [215, 137] width 99 height 17
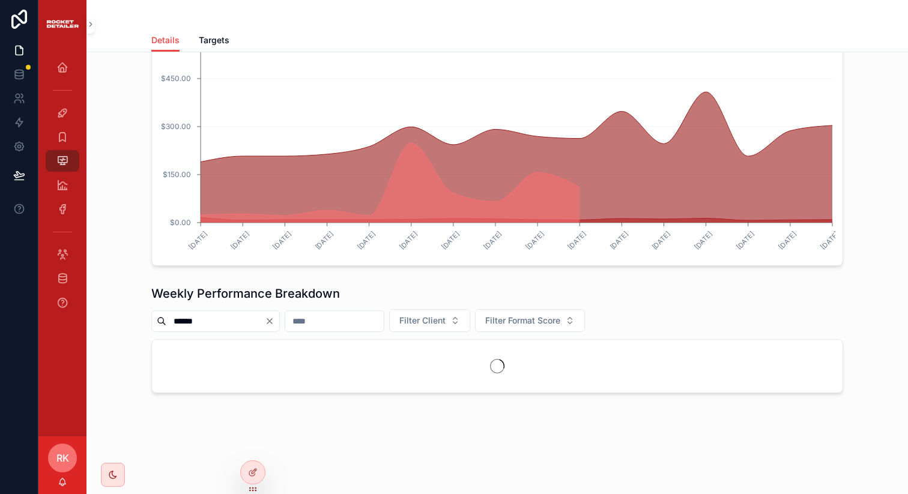
scroll to position [402, 0]
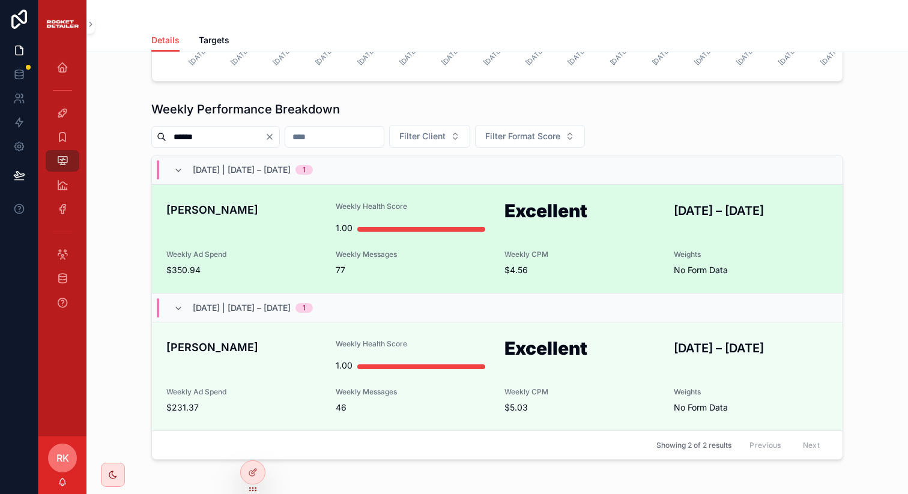
type input "******"
click at [237, 217] on h4 "Kareem Noori" at bounding box center [243, 210] width 155 height 16
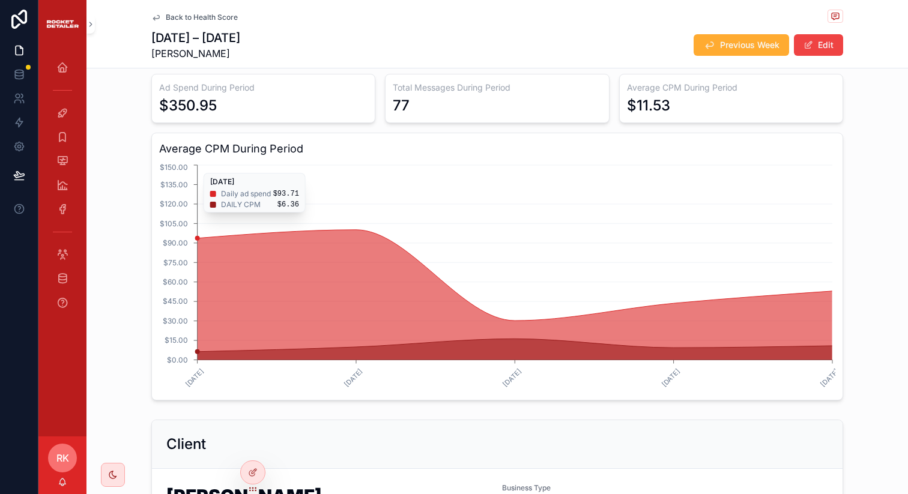
scroll to position [906, 0]
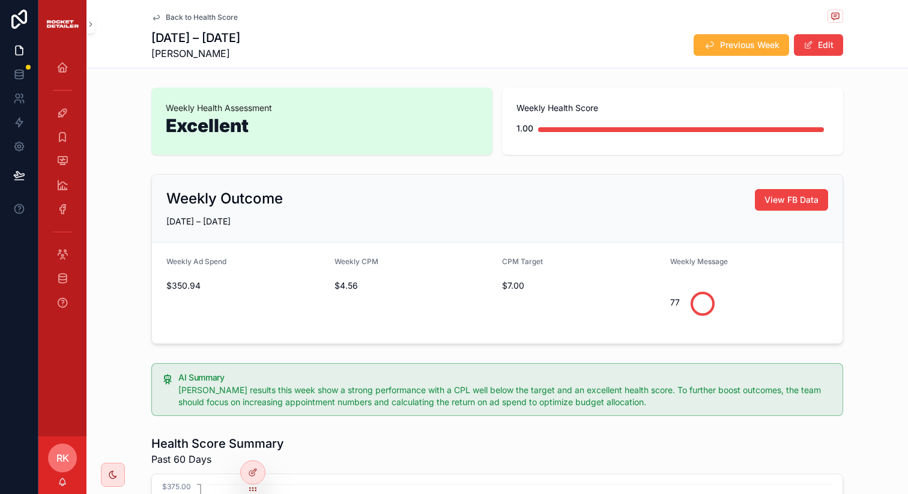
scroll to position [21, 0]
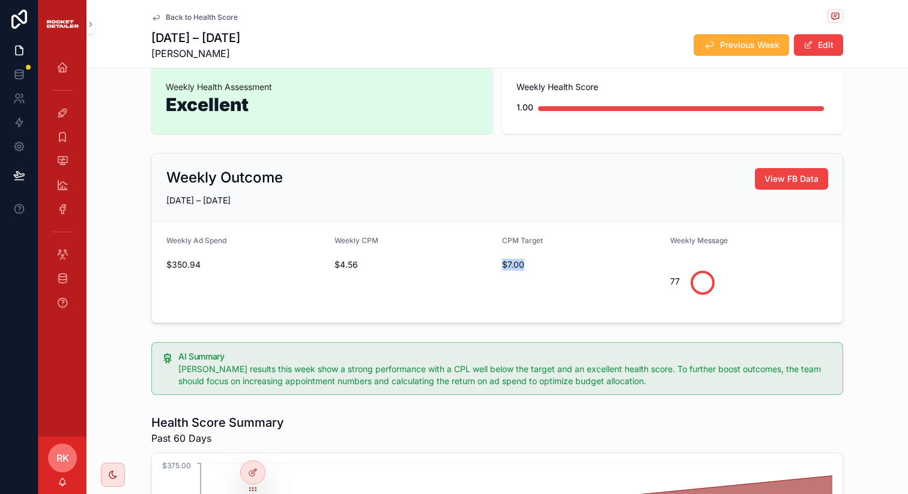
drag, startPoint x: 531, startPoint y: 269, endPoint x: 497, endPoint y: 269, distance: 33.6
click at [502, 269] on span "$7.00" at bounding box center [581, 265] width 159 height 12
click at [518, 240] on span "CPM Target" at bounding box center [522, 240] width 41 height 9
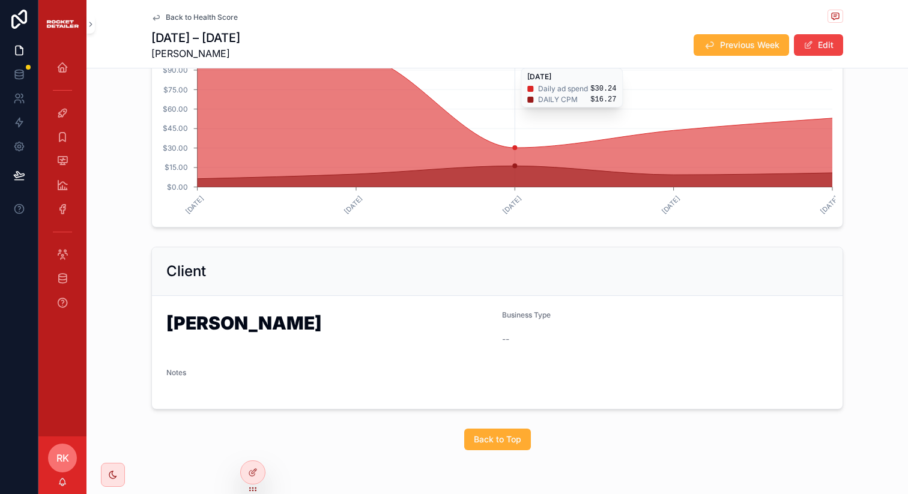
scroll to position [906, 0]
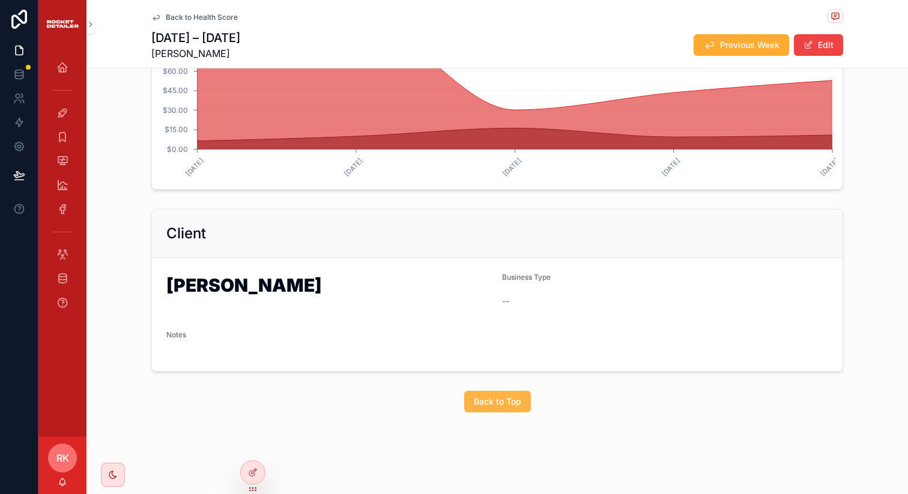
click at [514, 407] on span "Back to Top" at bounding box center [497, 402] width 47 height 12
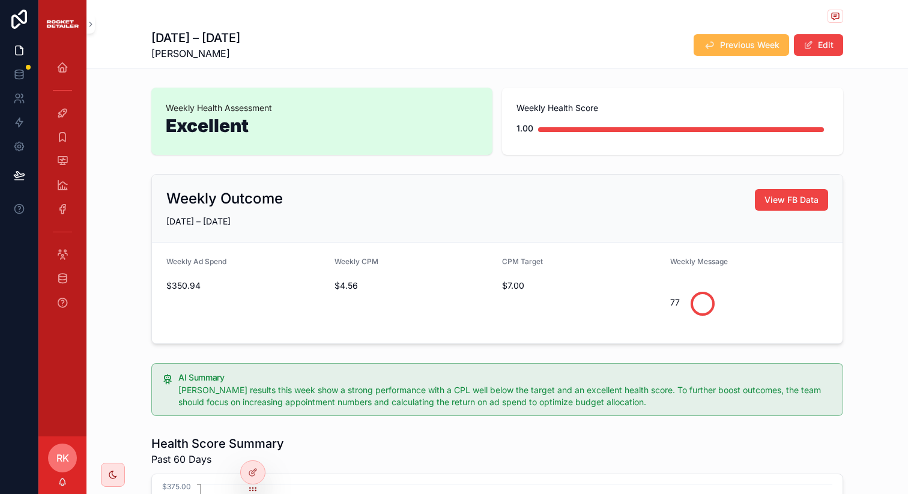
click at [751, 43] on span "Previous Week" at bounding box center [749, 45] width 59 height 12
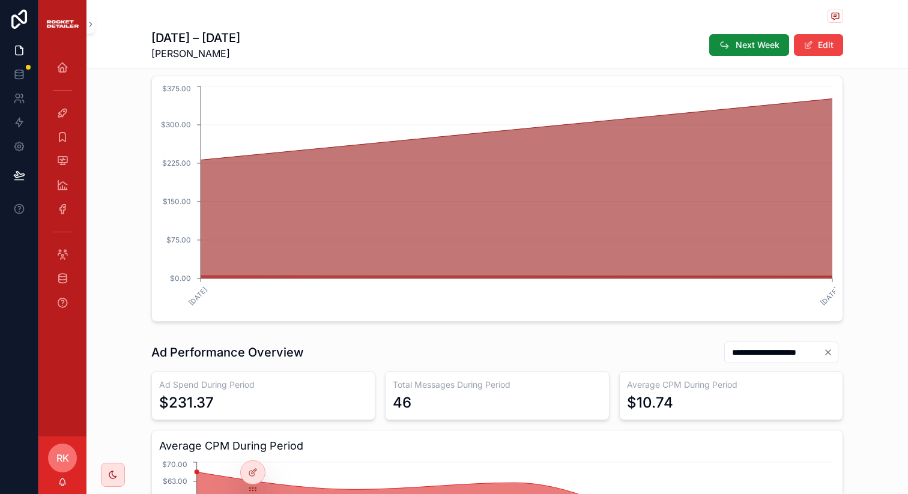
scroll to position [335, 0]
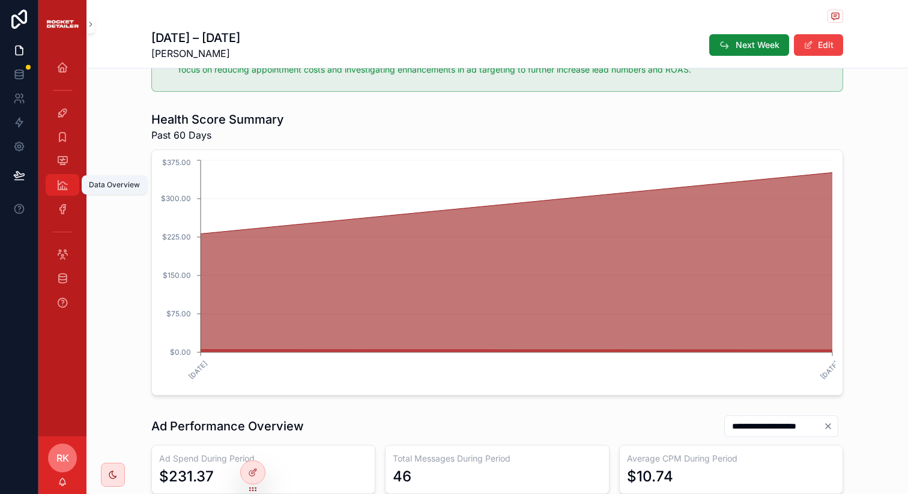
click at [59, 183] on icon "scrollable content" at bounding box center [62, 185] width 12 height 12
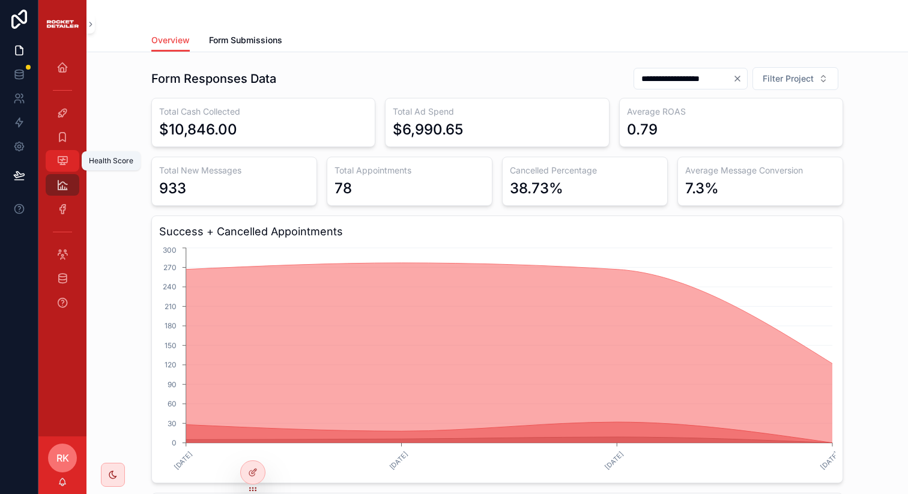
click at [56, 154] on div "Health Score" at bounding box center [62, 160] width 19 height 19
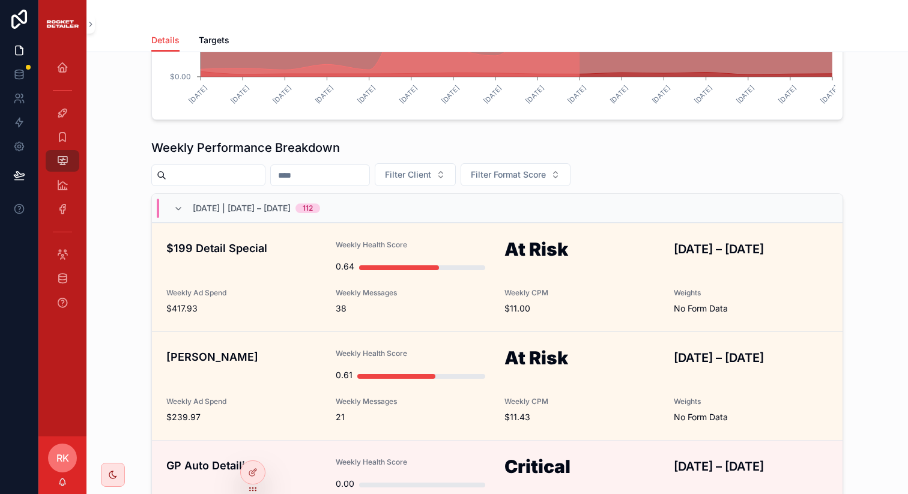
scroll to position [338, 0]
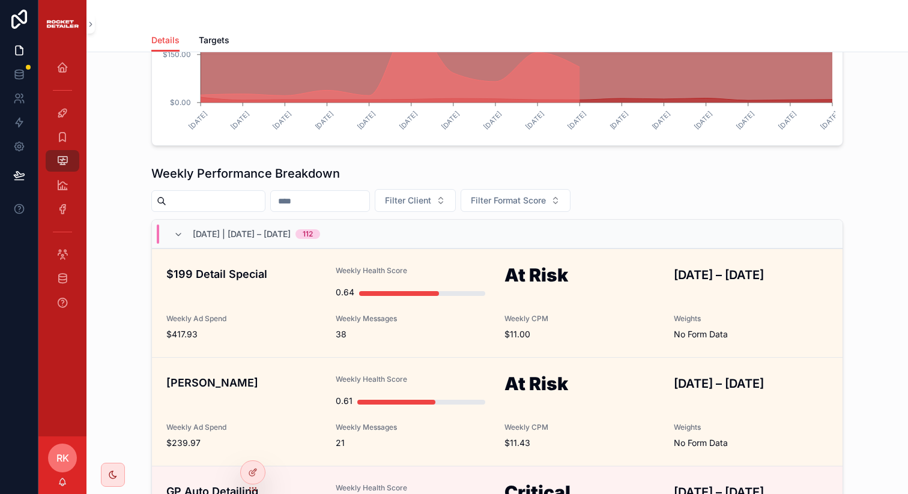
click at [225, 196] on input "scrollable content" at bounding box center [215, 201] width 99 height 17
type input "******"
click at [553, 199] on span "Filter Format Score" at bounding box center [522, 201] width 75 height 12
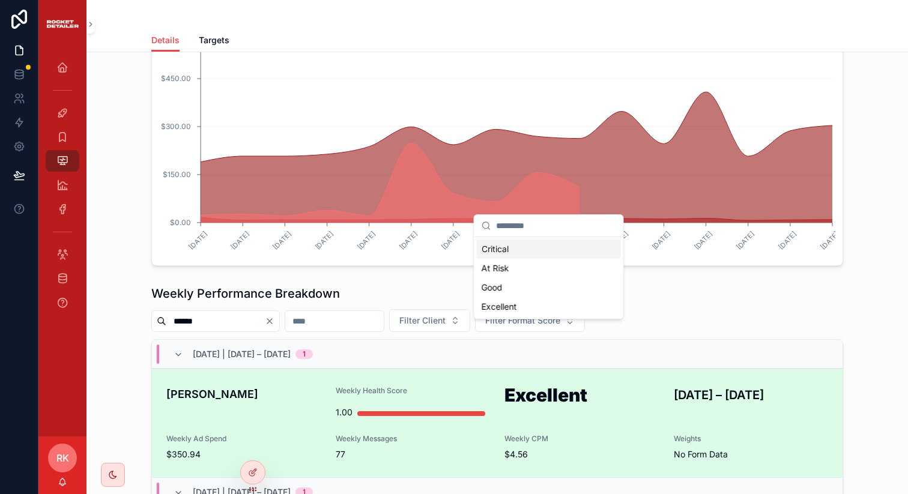
scroll to position [338, 0]
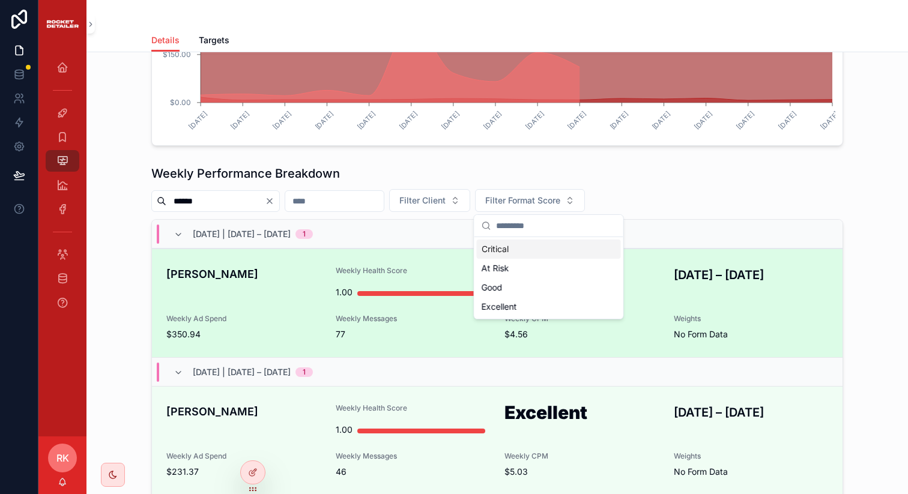
drag, startPoint x: 432, startPoint y: 309, endPoint x: 442, endPoint y: 317, distance: 11.9
click at [442, 317] on span "Weekly Messages" at bounding box center [413, 319] width 155 height 10
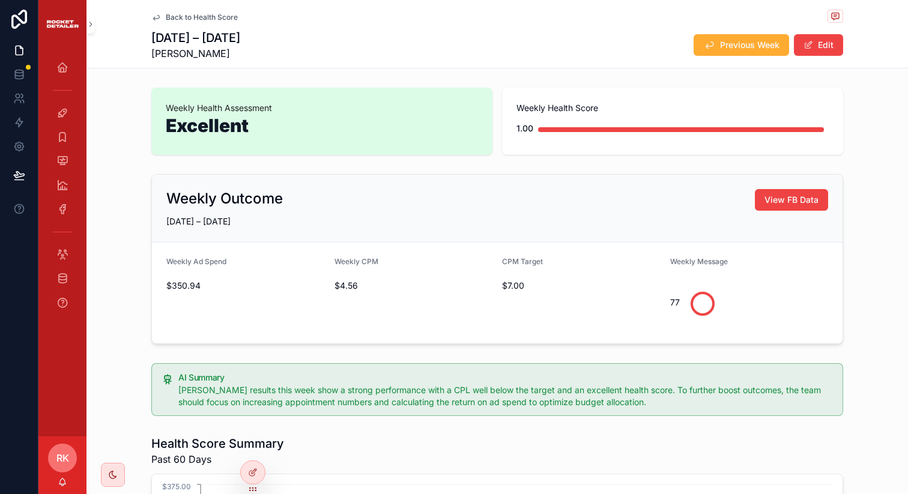
click at [151, 17] on icon "scrollable content" at bounding box center [156, 18] width 10 height 10
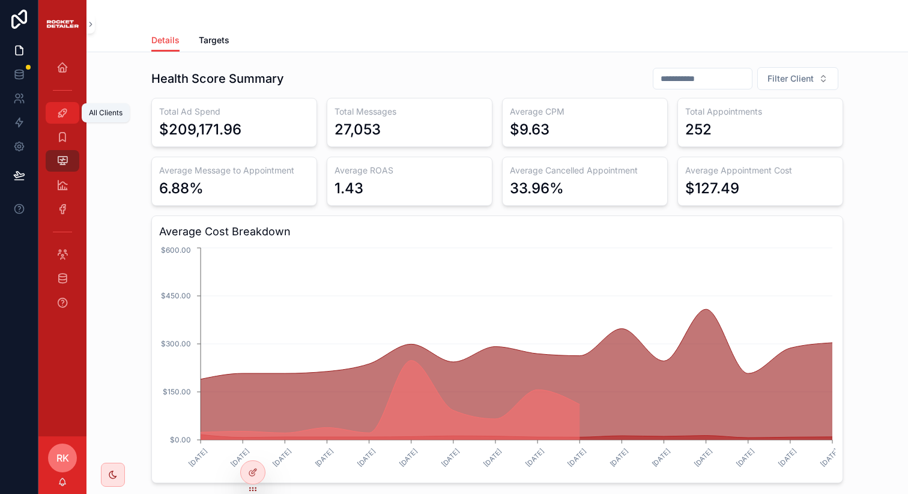
click at [63, 112] on icon "scrollable content" at bounding box center [62, 113] width 12 height 12
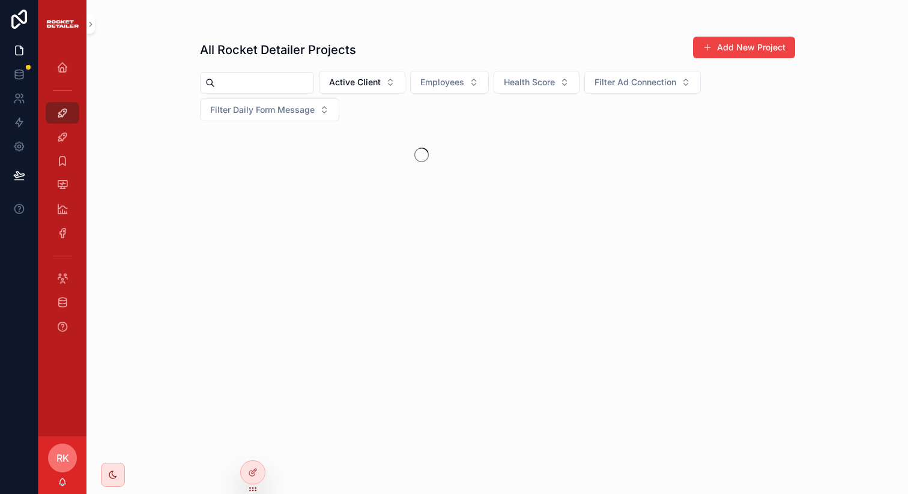
click at [284, 78] on input "scrollable content" at bounding box center [264, 82] width 99 height 17
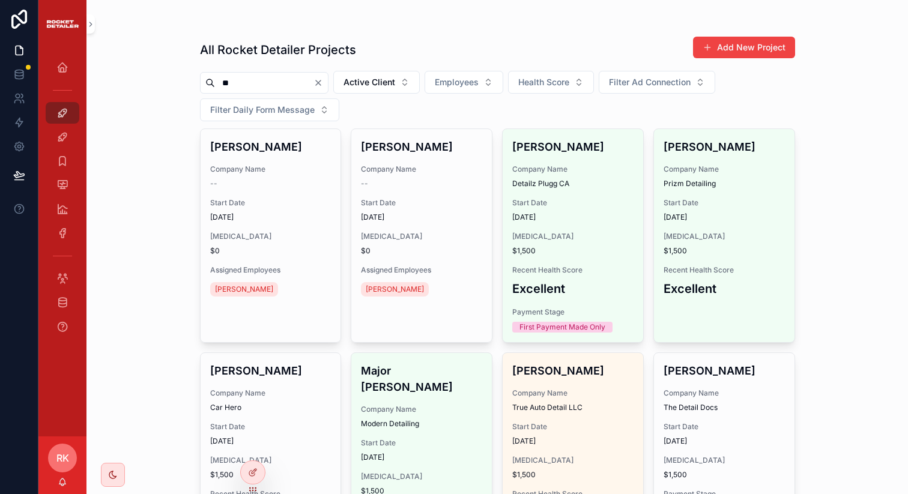
type input "*"
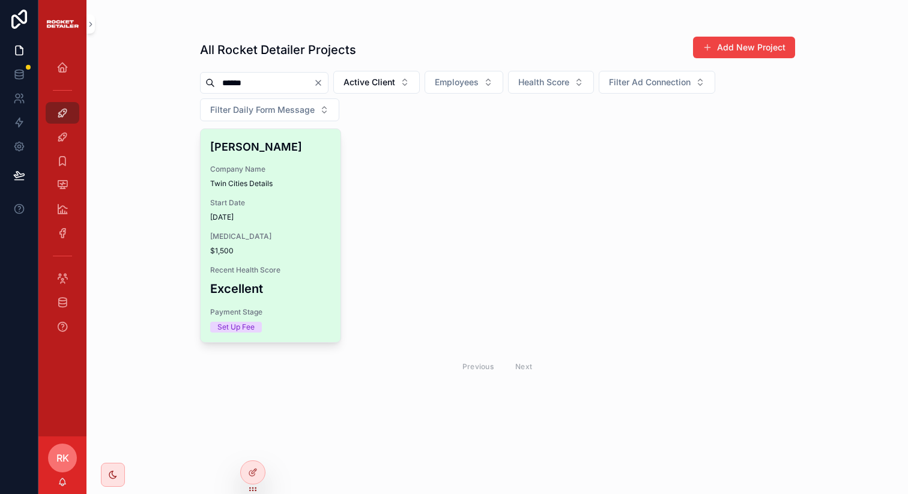
type input "******"
click at [292, 229] on div "[PERSON_NAME] Company Name Twin Cities Details Start Date [DATE] [MEDICAL_DATA]…" at bounding box center [271, 235] width 141 height 213
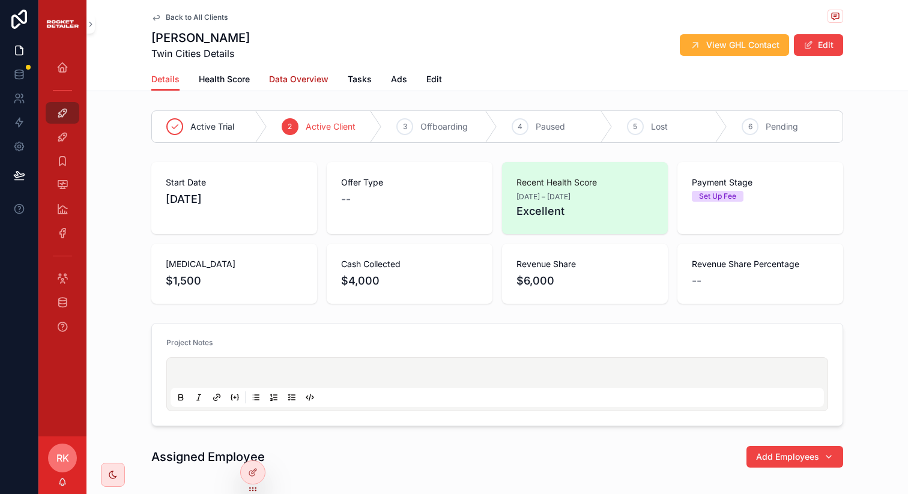
click at [293, 82] on span "Data Overview" at bounding box center [298, 79] width 59 height 12
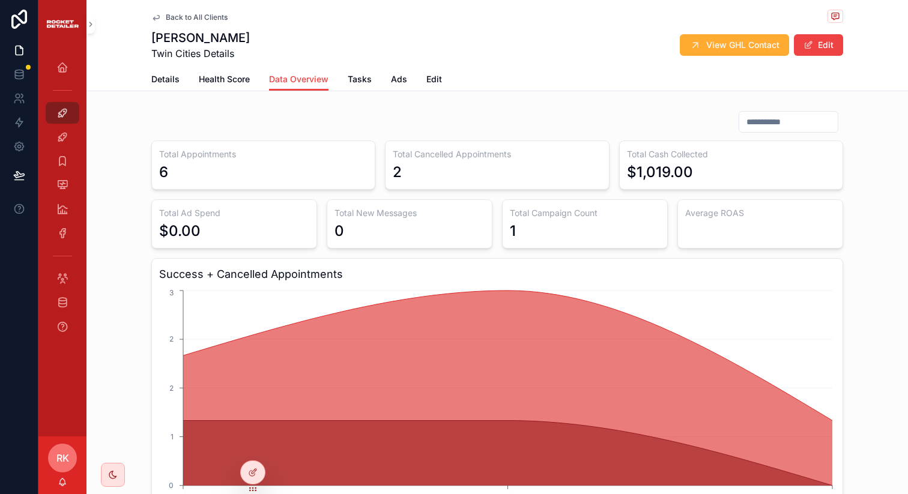
click at [757, 132] on div "scrollable content" at bounding box center [789, 122] width 100 height 22
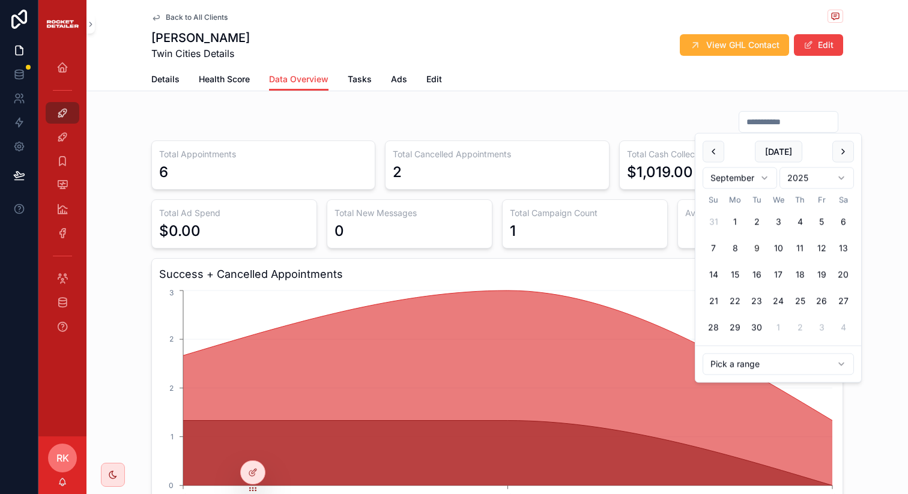
click at [766, 120] on input "scrollable content" at bounding box center [788, 122] width 99 height 17
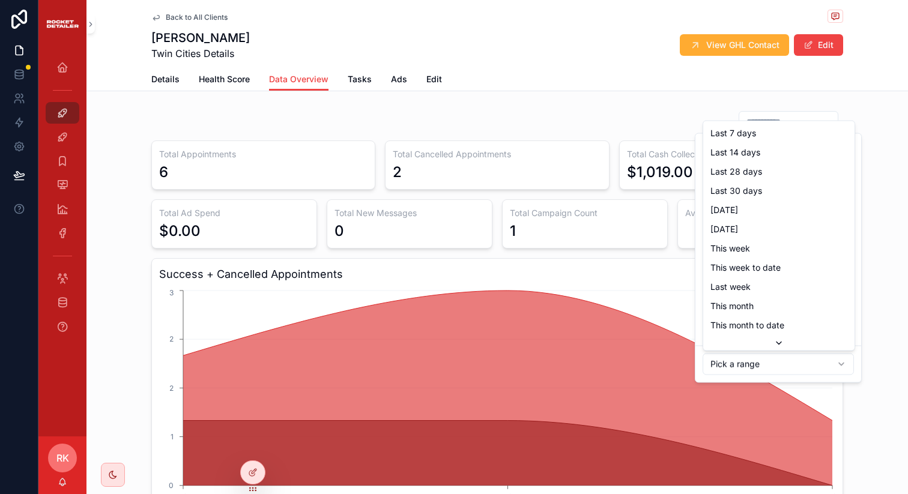
click at [751, 363] on html "Home All Clients List View Clients All Tasks Health Score Data Overview Ad Data…" at bounding box center [454, 247] width 908 height 494
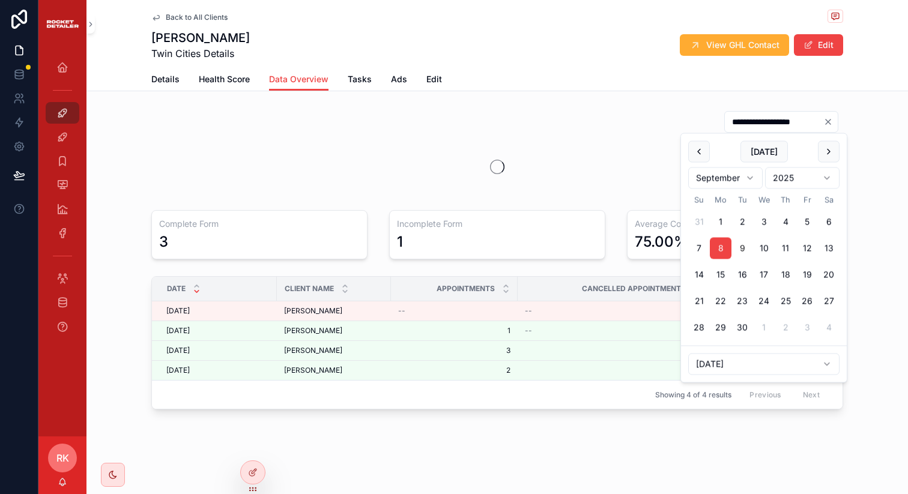
click at [606, 82] on div "Details Health Score Data Overview Tasks Ads Edit" at bounding box center [497, 79] width 692 height 23
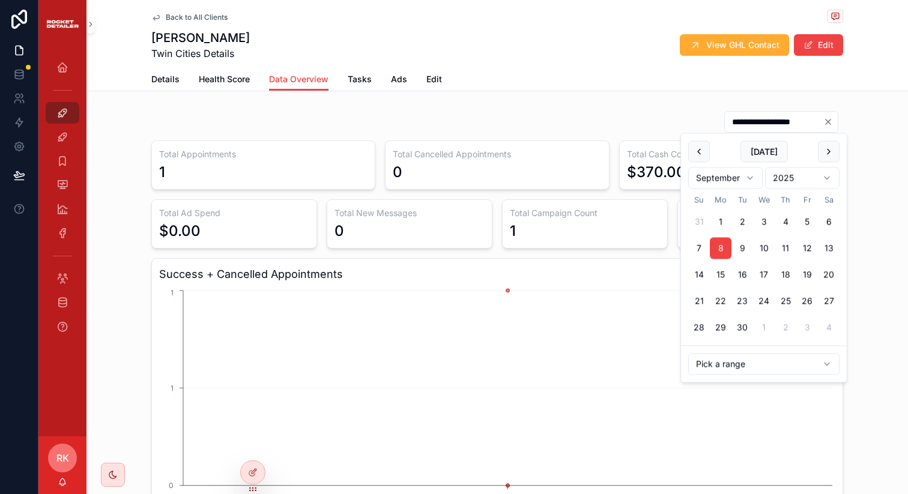
click at [759, 118] on input "**********" at bounding box center [774, 122] width 99 height 17
click at [759, 148] on button "[DATE]" at bounding box center [764, 152] width 47 height 22
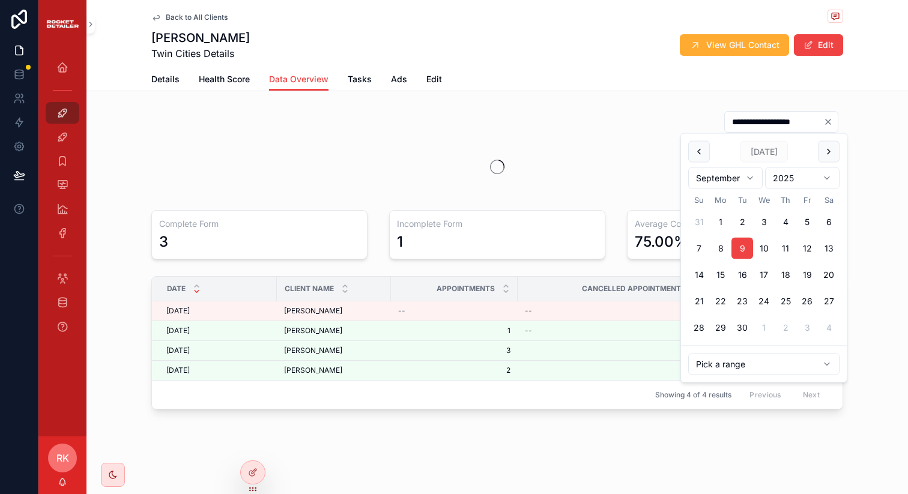
click at [768, 156] on span "[DATE]" at bounding box center [764, 152] width 47 height 22
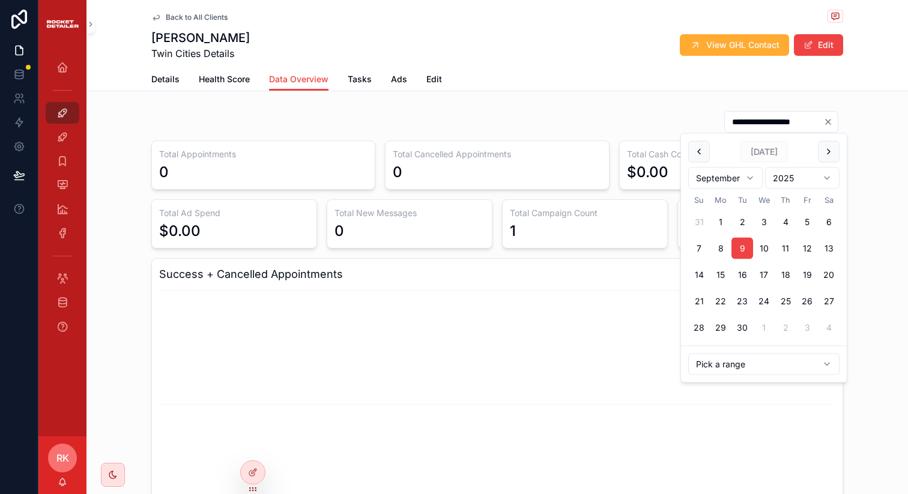
click at [723, 362] on html "**********" at bounding box center [454, 247] width 908 height 494
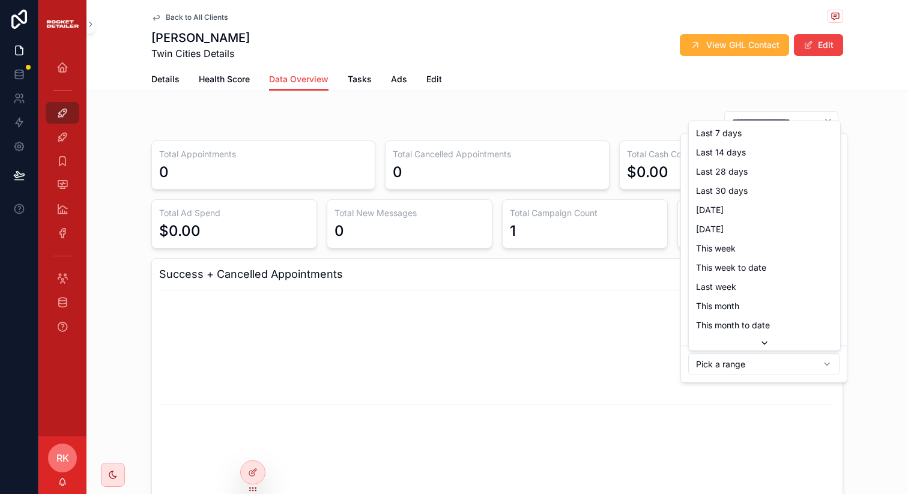
type input "**********"
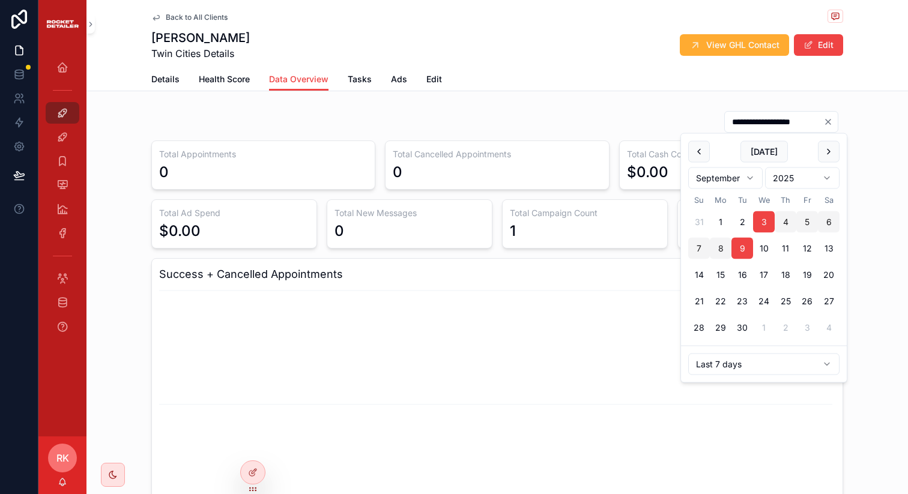
click at [622, 91] on div "Back to All Clients [PERSON_NAME] Twin Cities Details View GHL Contact Edit Dat…" at bounding box center [497, 45] width 822 height 91
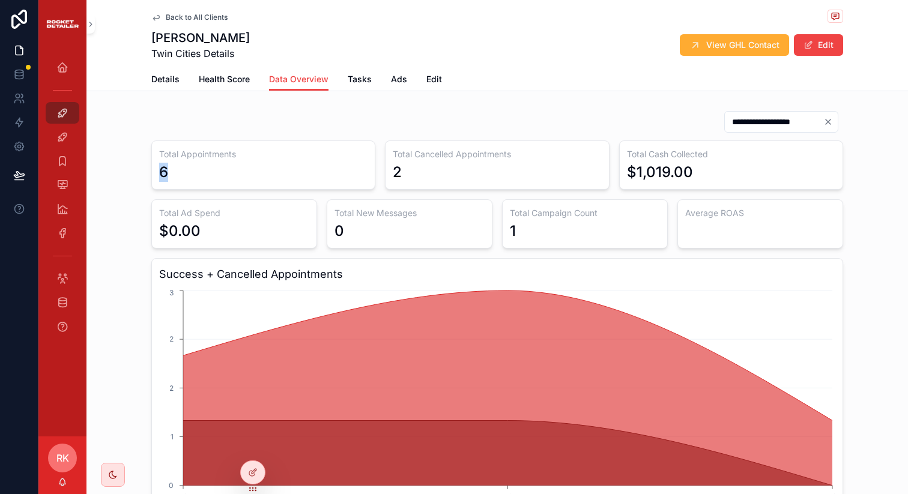
drag, startPoint x: 202, startPoint y: 168, endPoint x: 145, endPoint y: 168, distance: 57.1
click at [145, 168] on div "**********" at bounding box center [497, 457] width 706 height 703
click at [282, 141] on div "Total Appointments 6" at bounding box center [263, 165] width 224 height 49
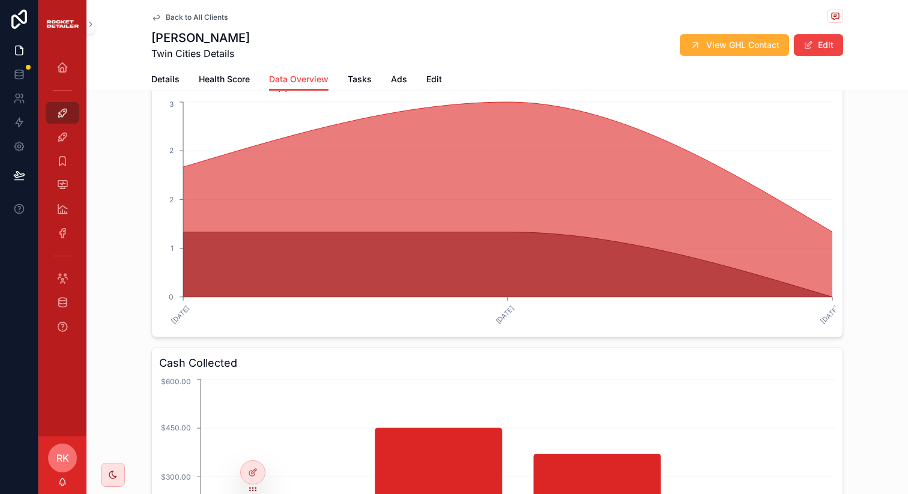
scroll to position [26, 0]
